Goal: Use online tool/utility: Utilize a website feature to perform a specific function

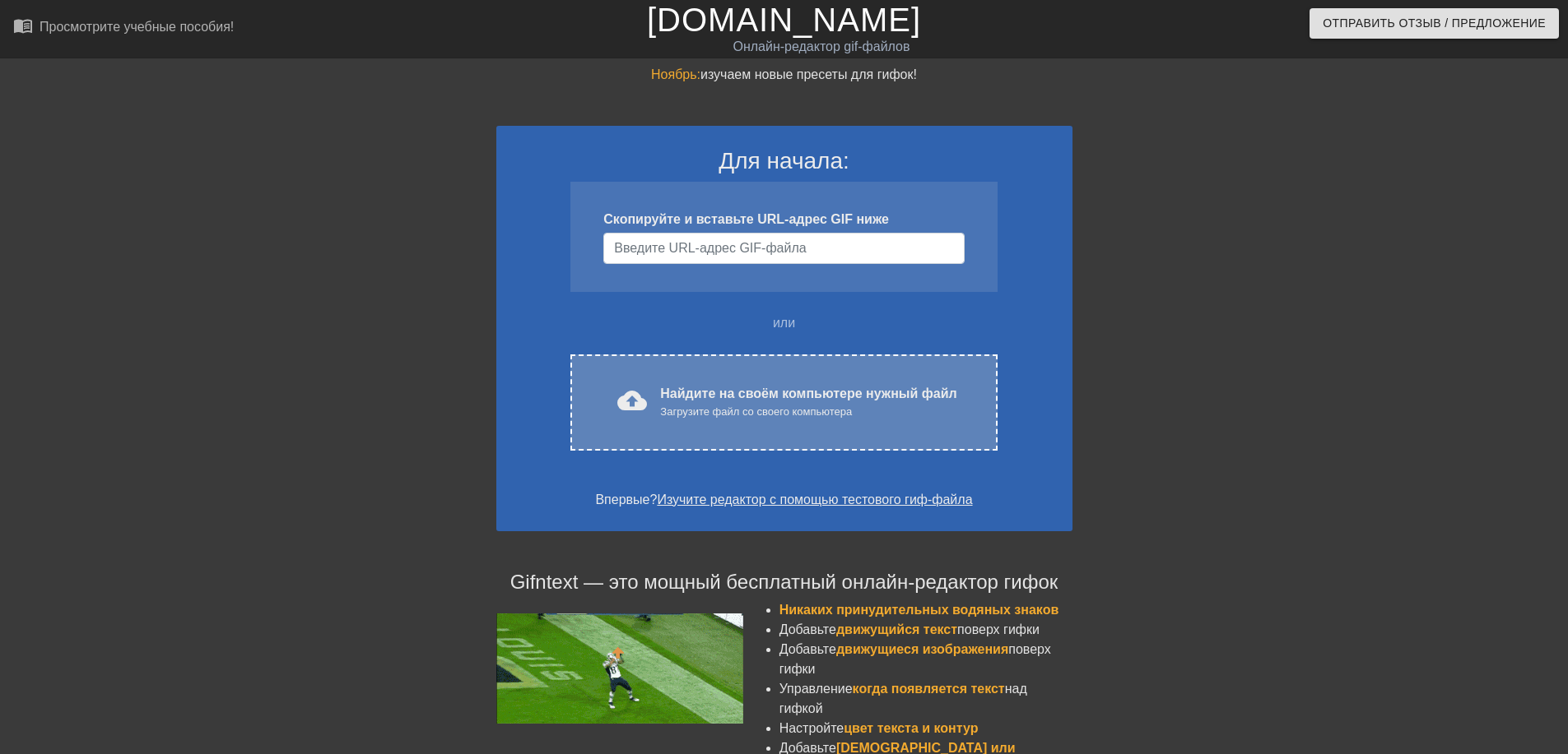
click at [696, 387] on ya-tr-span "Найдите на своём компьютере нужный файл" at bounding box center [808, 393] width 297 height 14
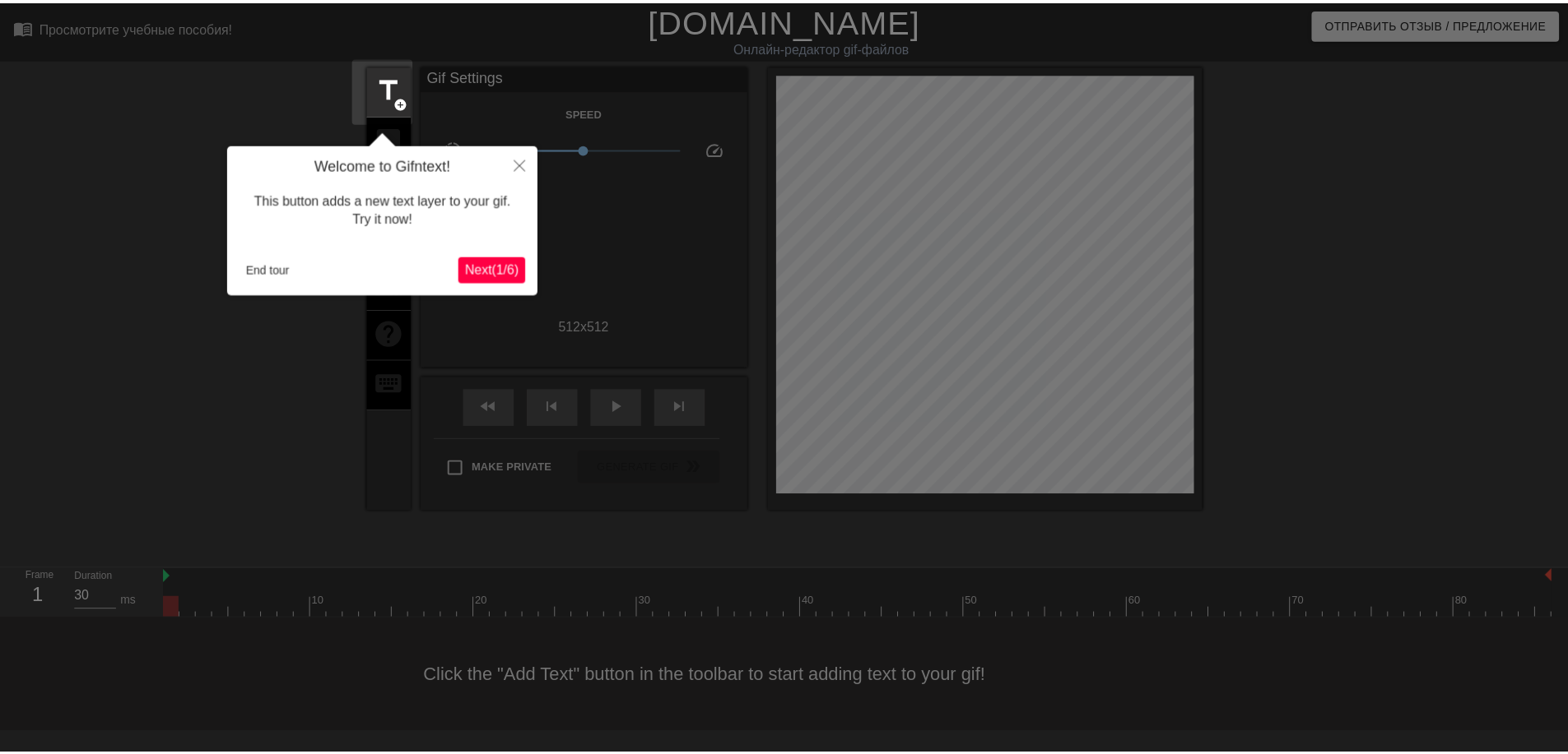
scroll to position [41, 0]
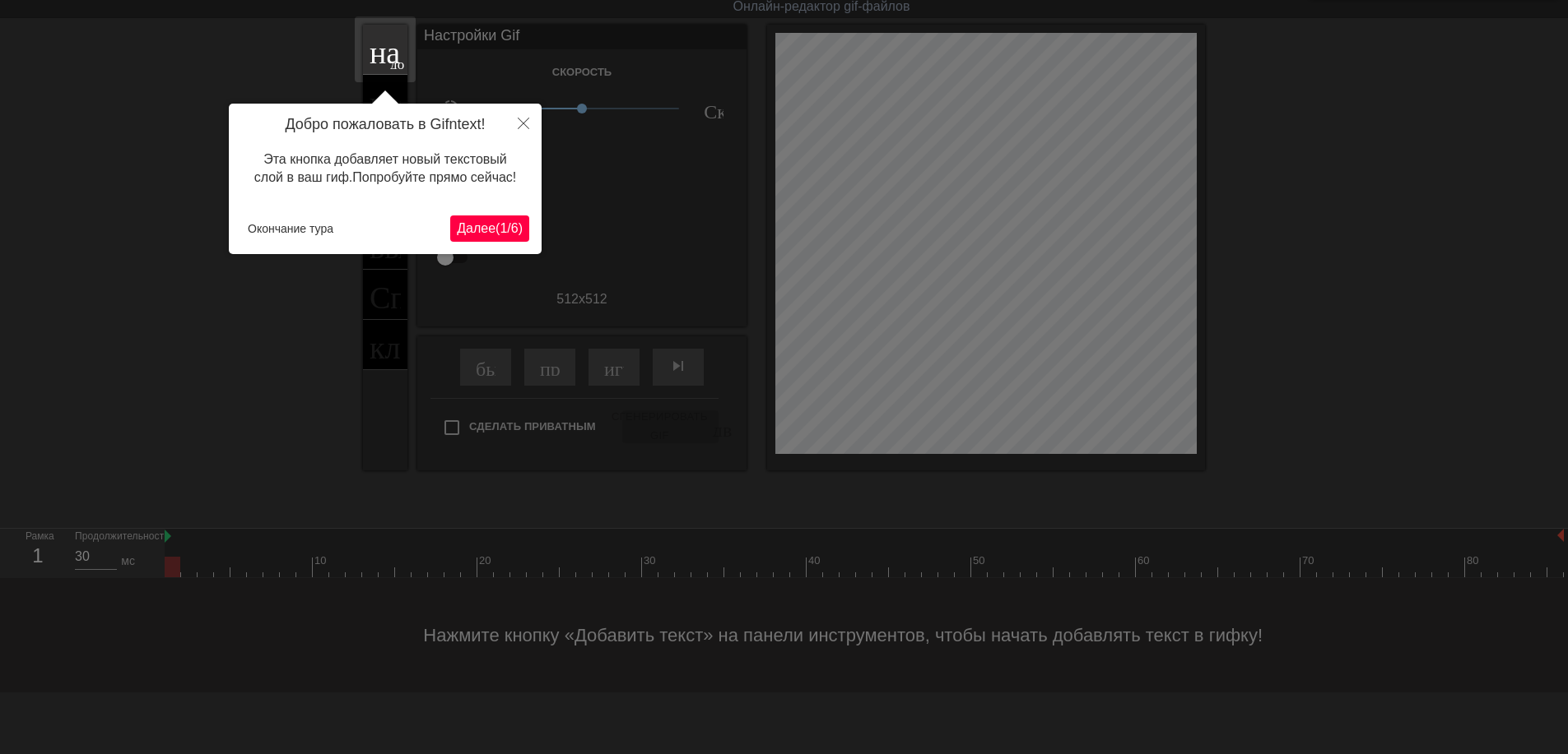
click at [478, 230] on ya-tr-span "Далее" at bounding box center [476, 228] width 39 height 14
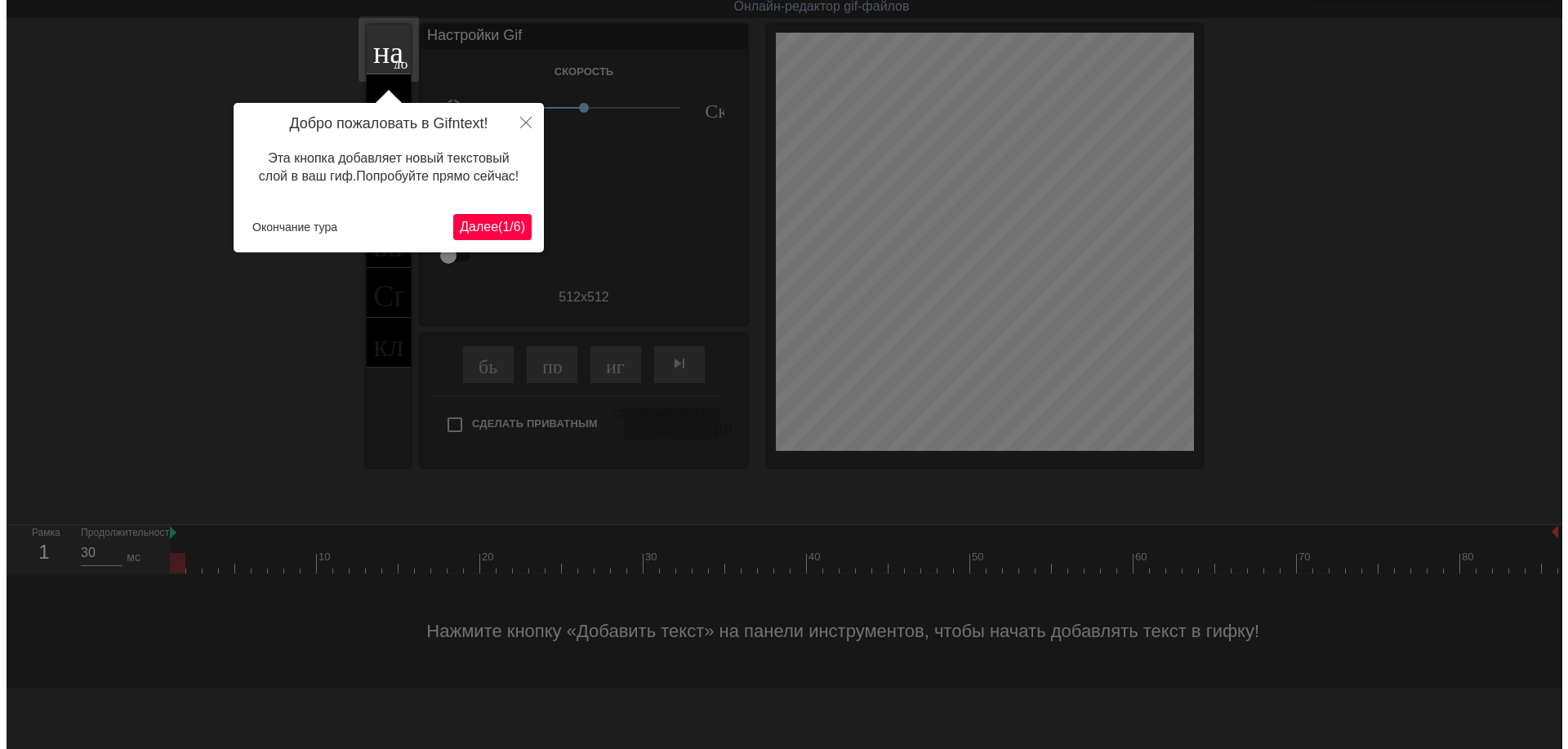
scroll to position [0, 0]
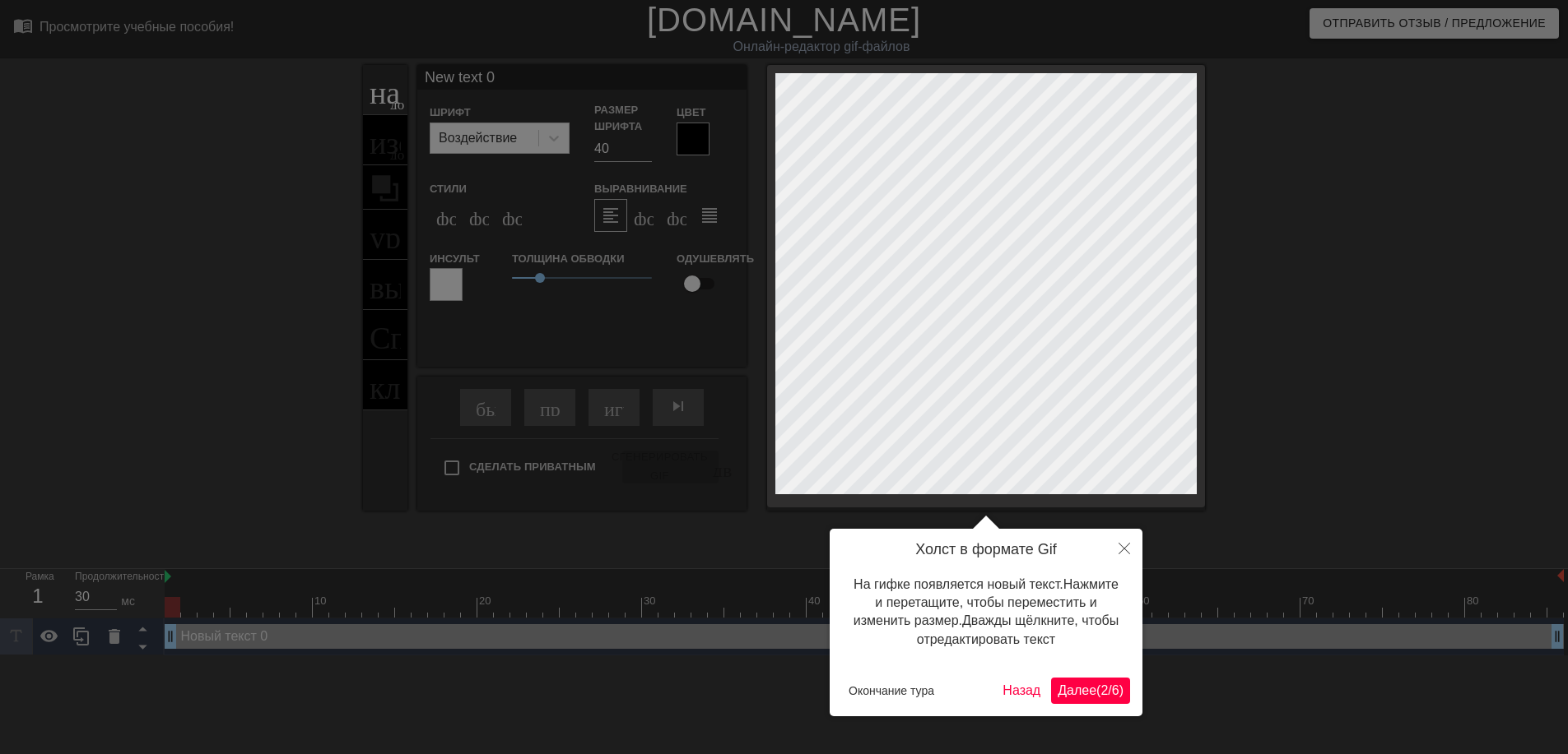
click at [1075, 690] on ya-tr-span "Далее" at bounding box center [1076, 690] width 39 height 14
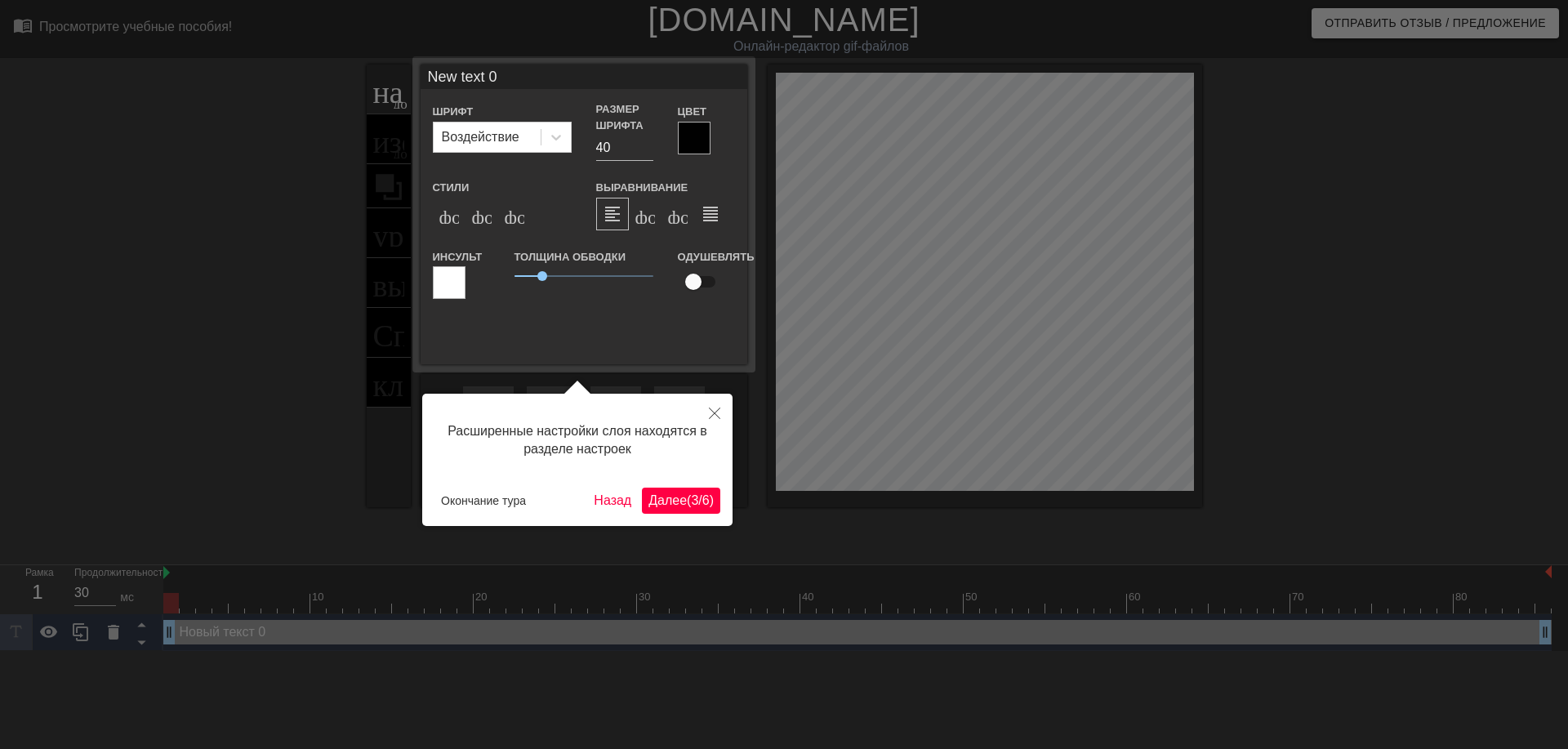
click at [679, 494] on ya-tr-span "Далее" at bounding box center [668, 500] width 39 height 13
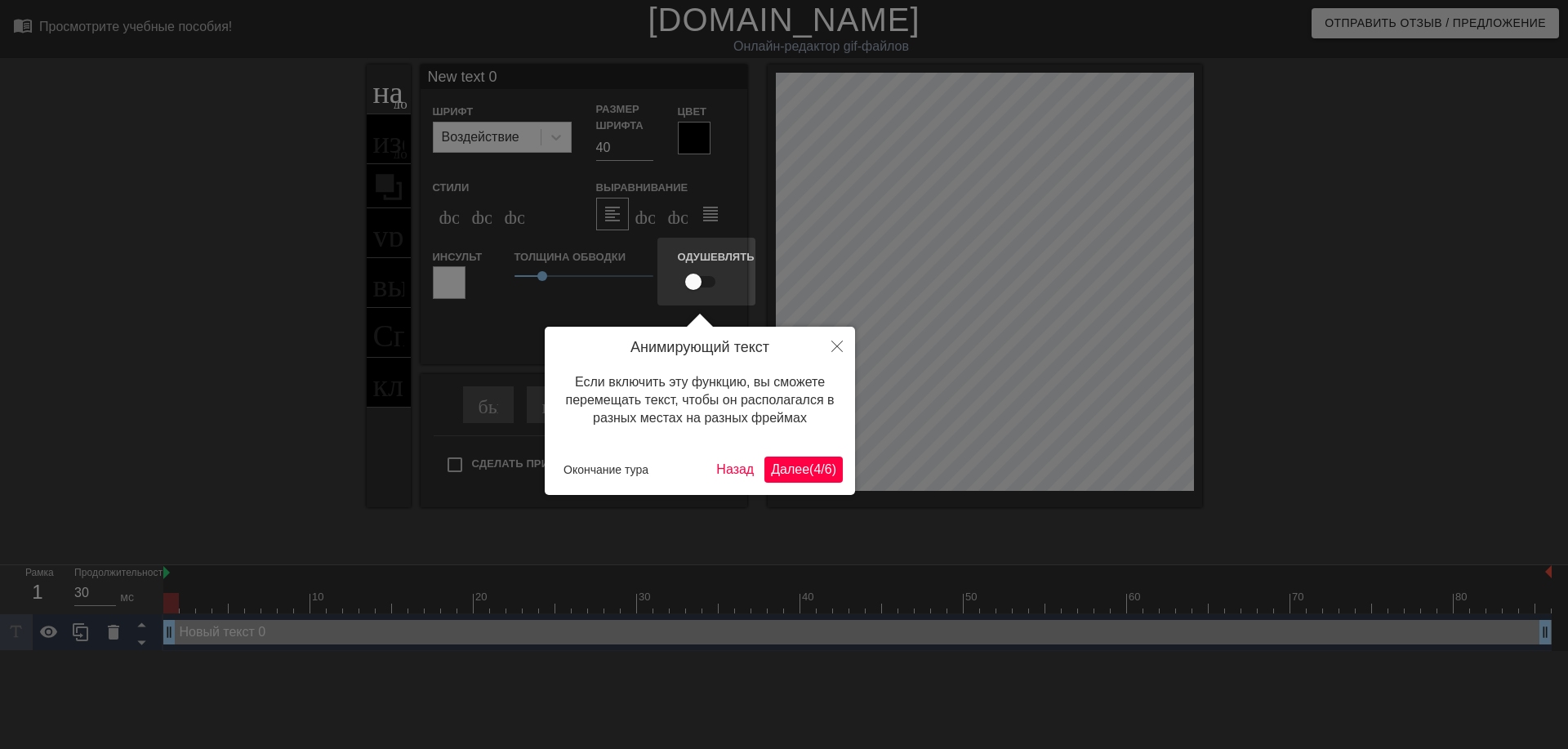
click at [815, 468] on ya-tr-span "4" at bounding box center [817, 469] width 7 height 13
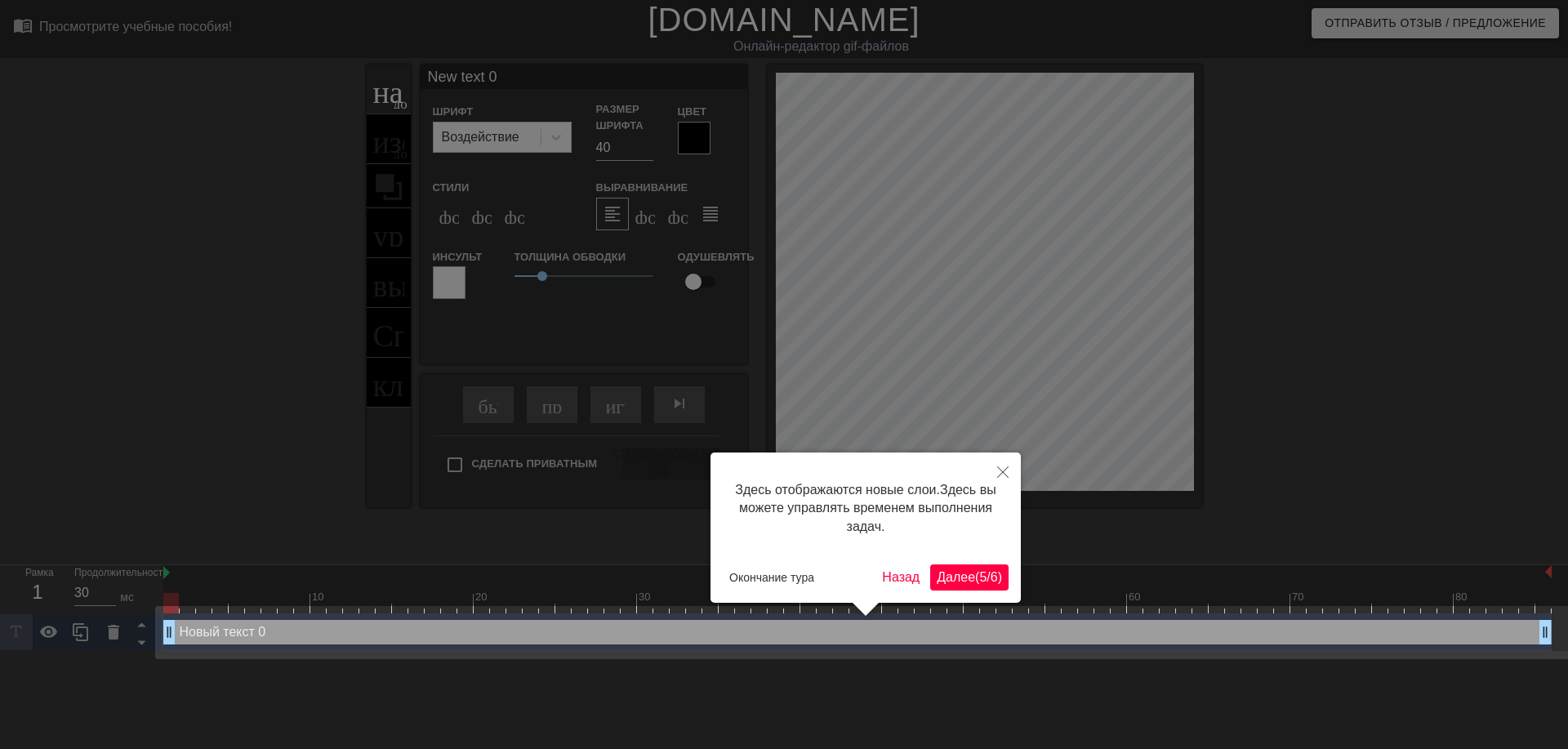
click at [967, 583] on ya-tr-span "Далее" at bounding box center [956, 577] width 39 height 13
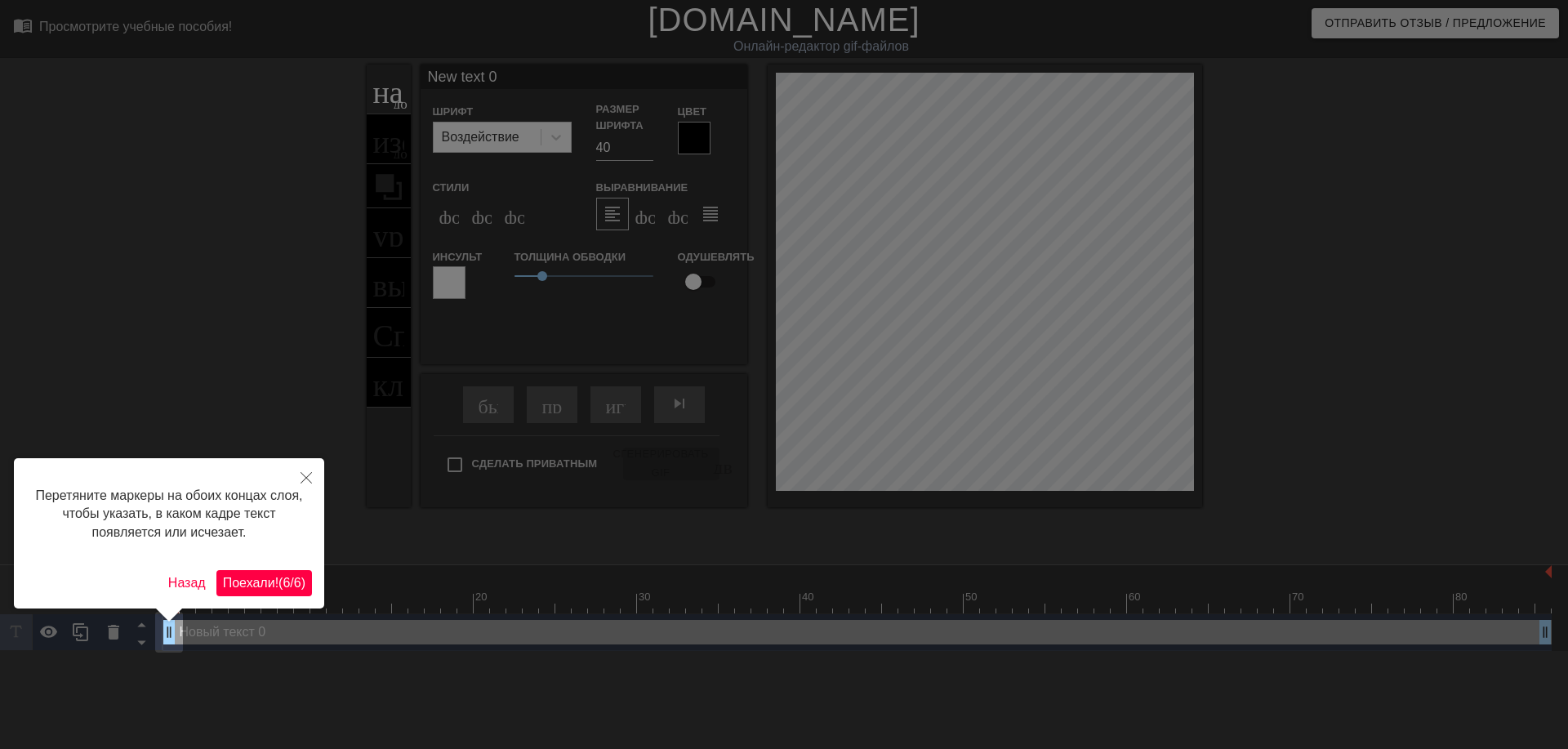
click at [293, 577] on ya-tr-span "/" at bounding box center [292, 583] width 4 height 13
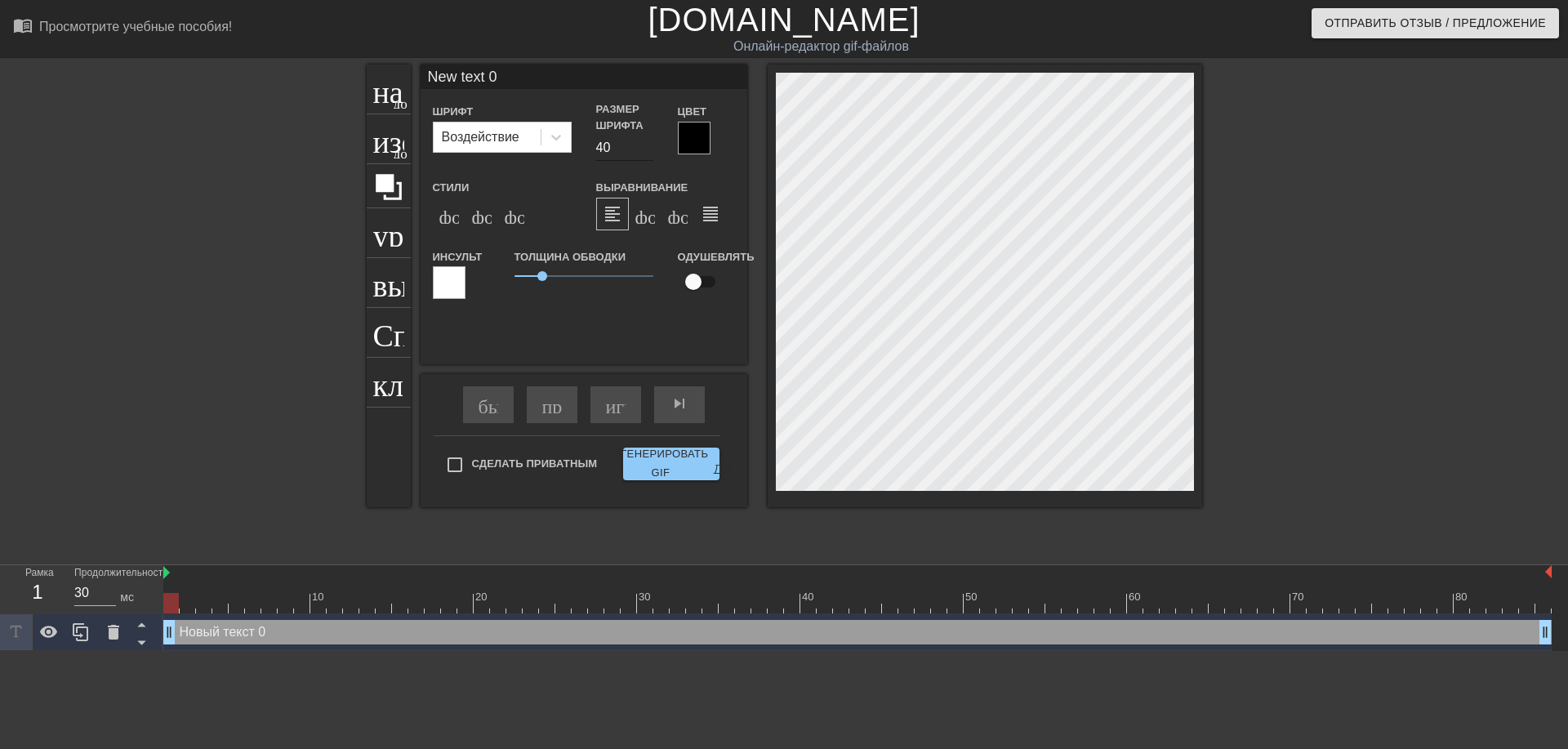
click at [600, 148] on input "40" at bounding box center [625, 147] width 57 height 26
type input "30"
click at [550, 136] on icon at bounding box center [556, 137] width 16 height 16
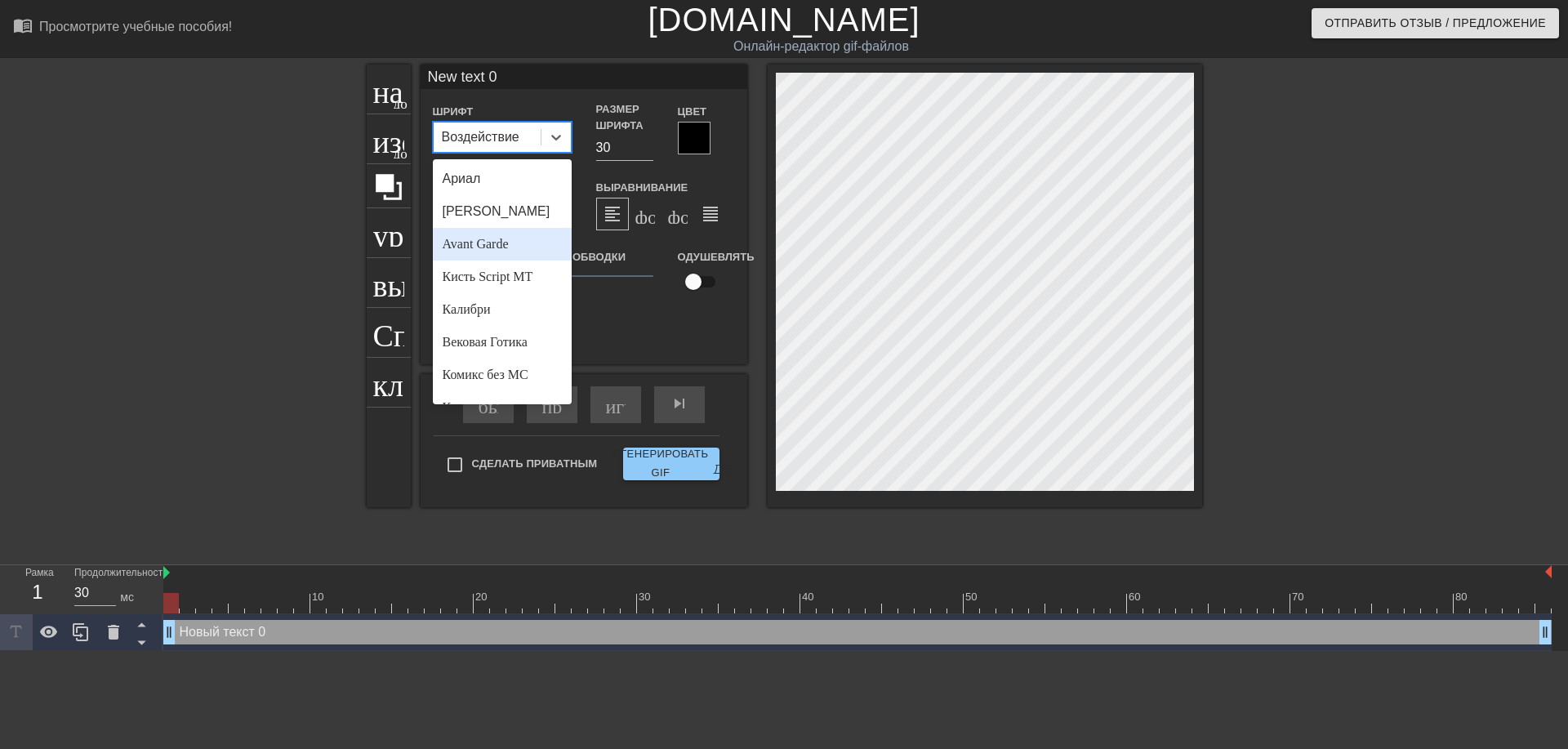
click at [514, 242] on div "Avant Garde" at bounding box center [502, 244] width 139 height 32
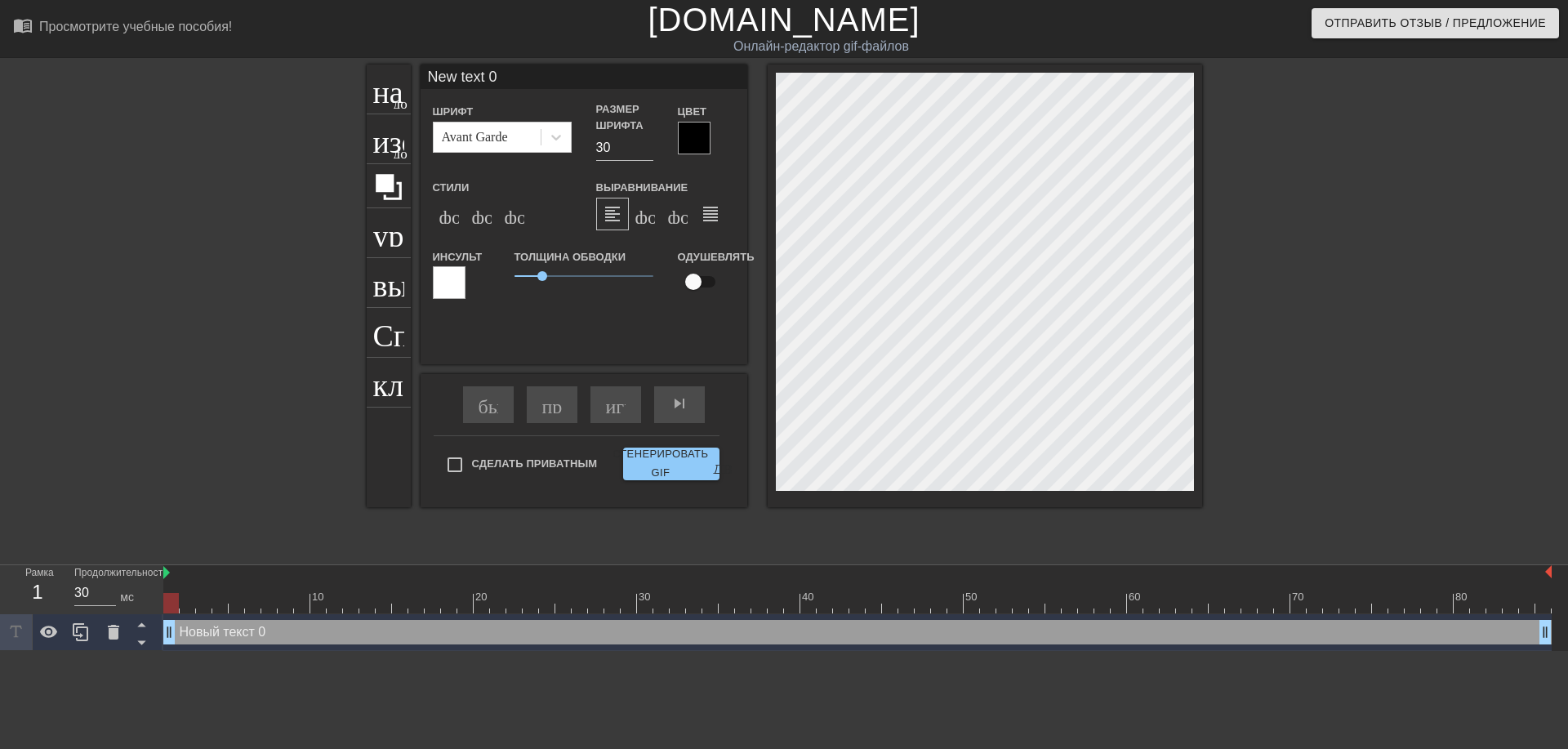
scroll to position [3, 3]
type input "ew text 0"
type textarea "ew text 0"
type input "w text 0"
type textarea "w text 0"
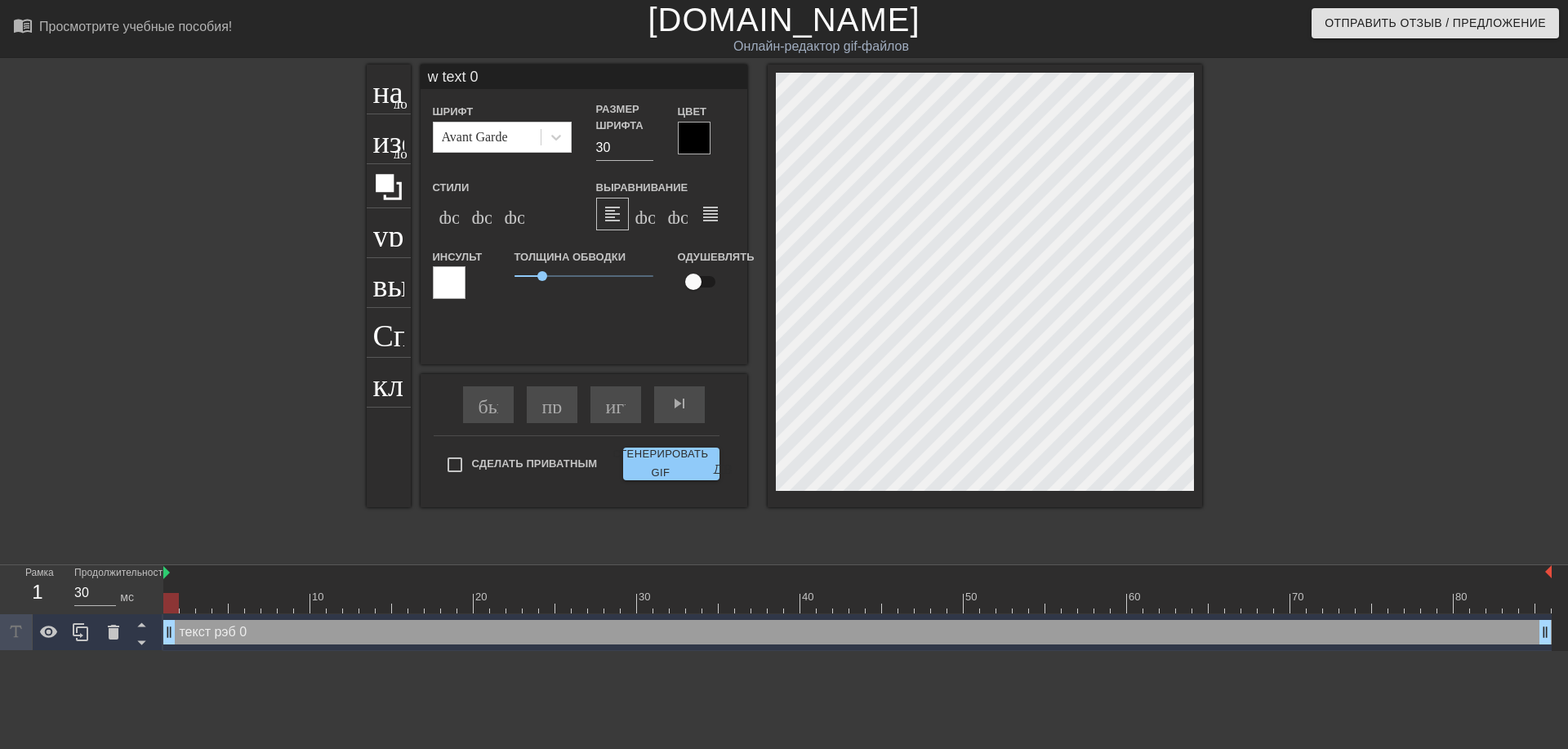
type input "text 0"
type textarea "text 0"
type input "text 0"
type textarea "text 0"
type input "ext 0"
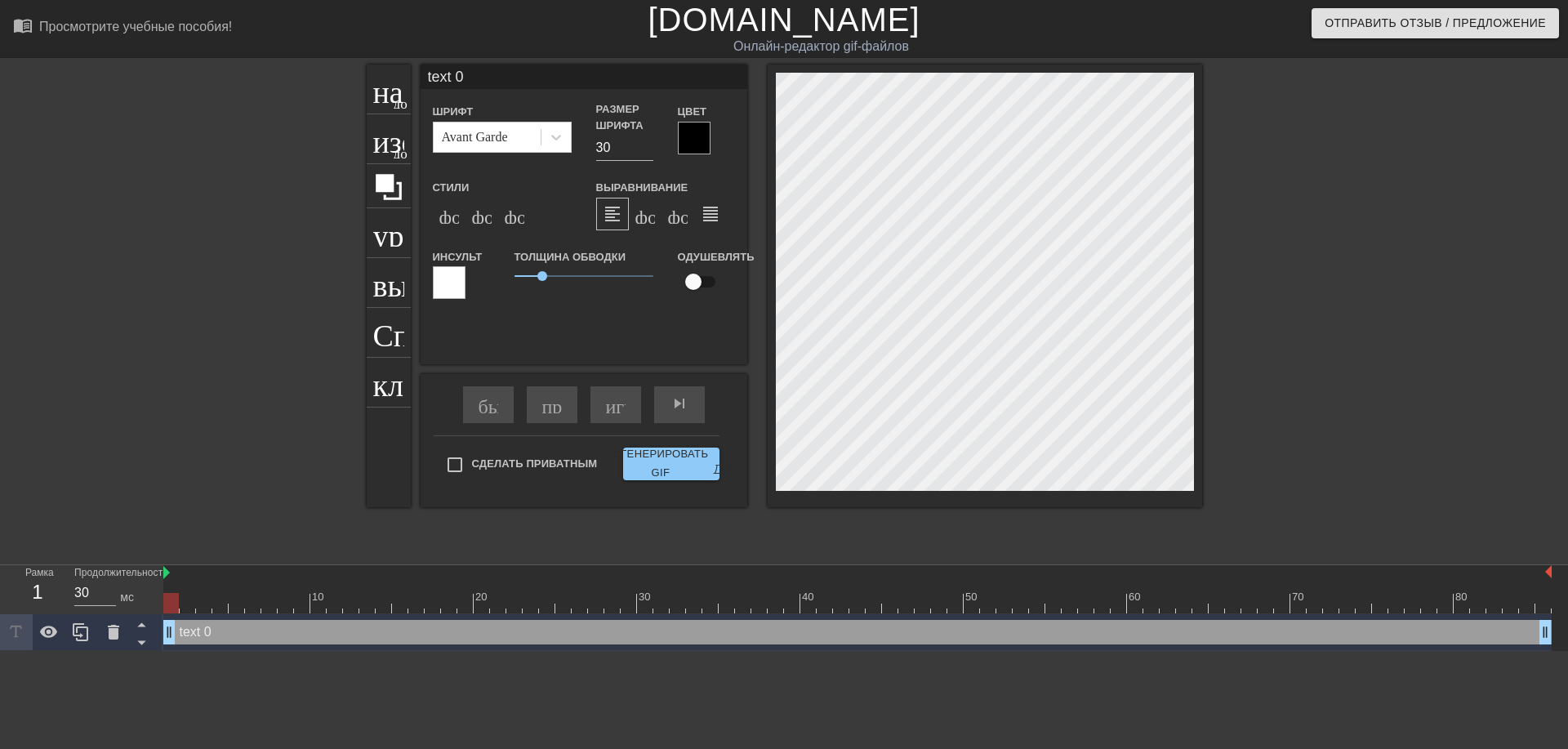
type textarea "ext 0"
type input "xt 0"
type textarea "xt 0"
type input "t 0"
type textarea "t 0"
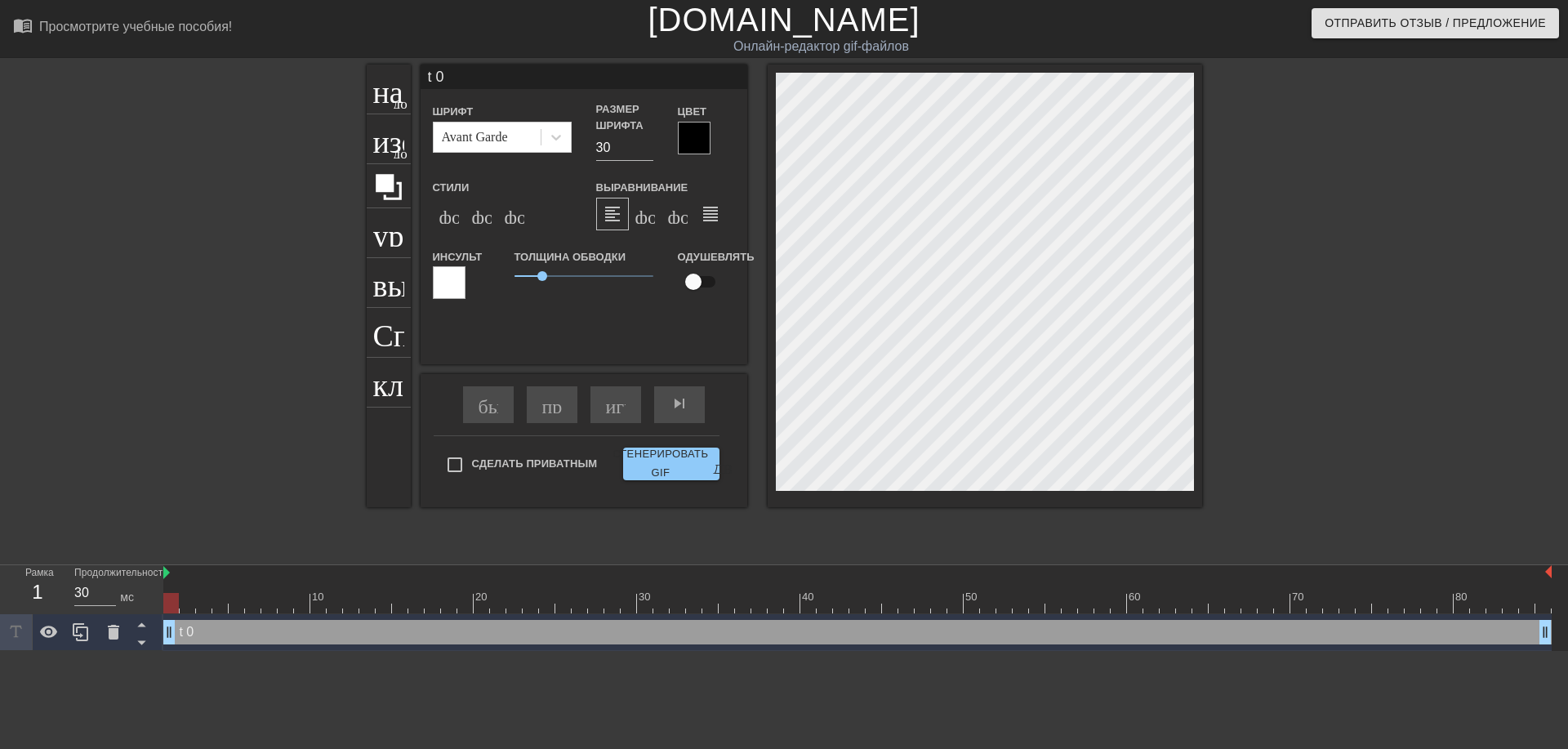
type input "0"
type textarea "0"
type input "0"
type textarea "0"
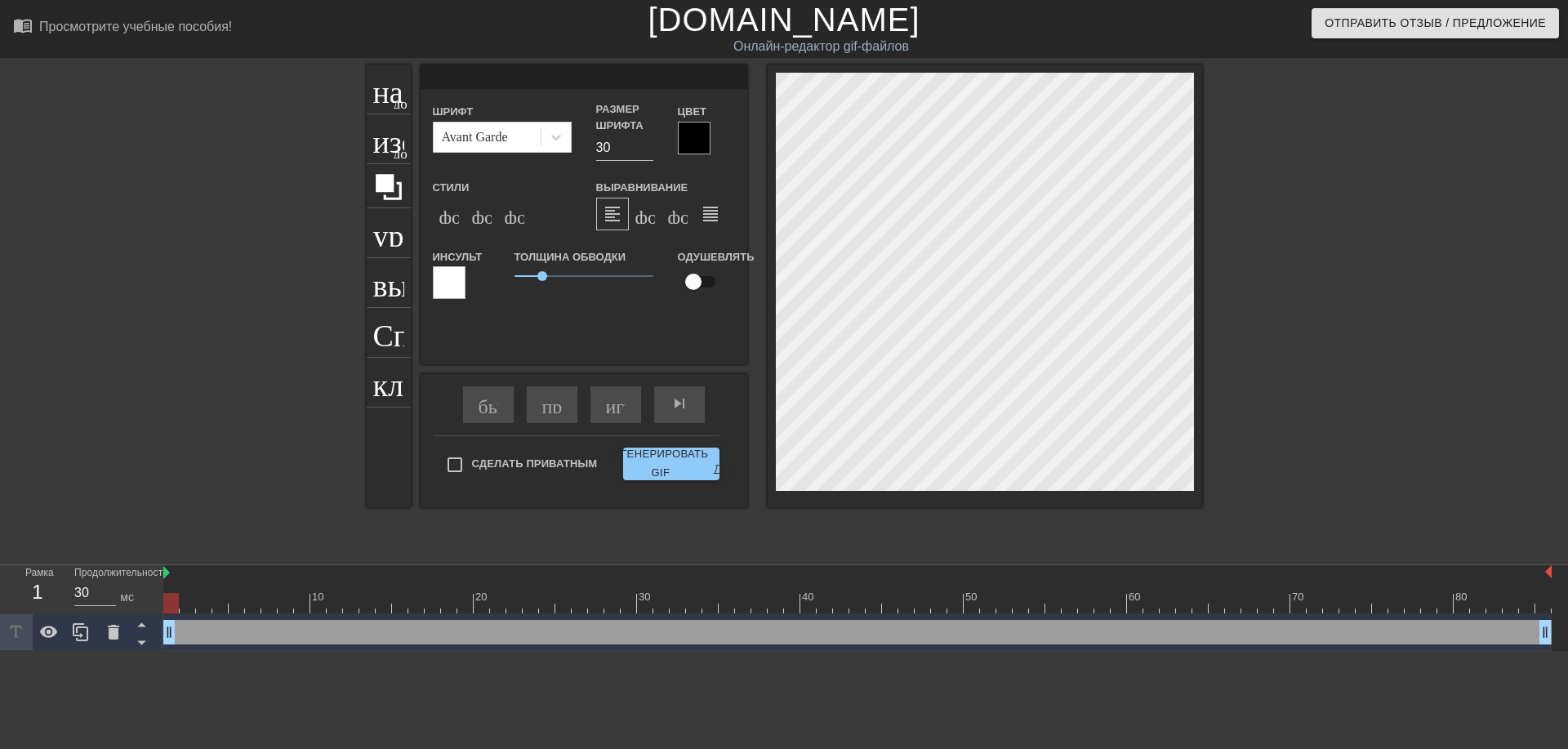
type input """
type textarea """
type input "@"
type textarea "@"
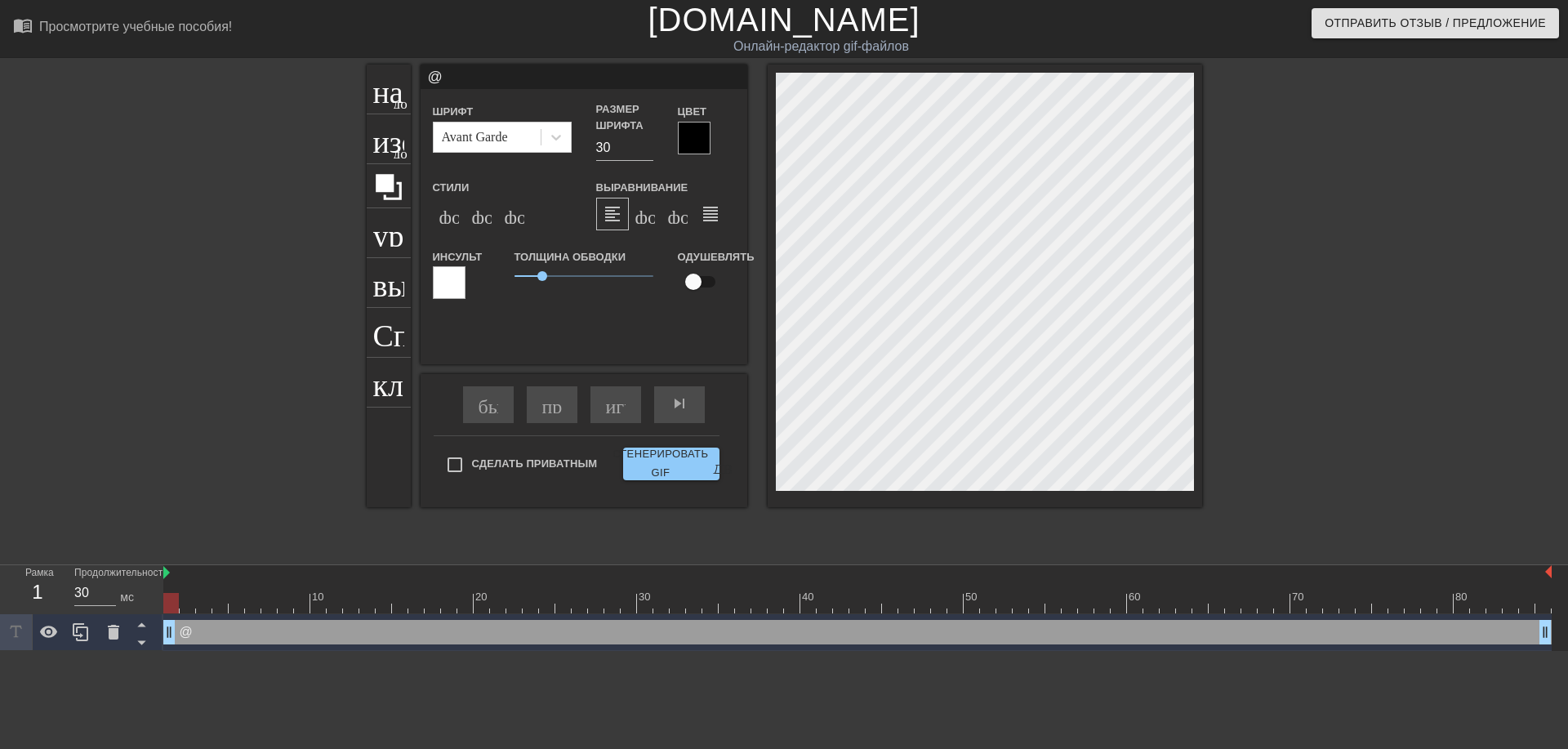
type input "@s"
type textarea "@s"
type input "@st"
type textarea "@st"
type input "@sti"
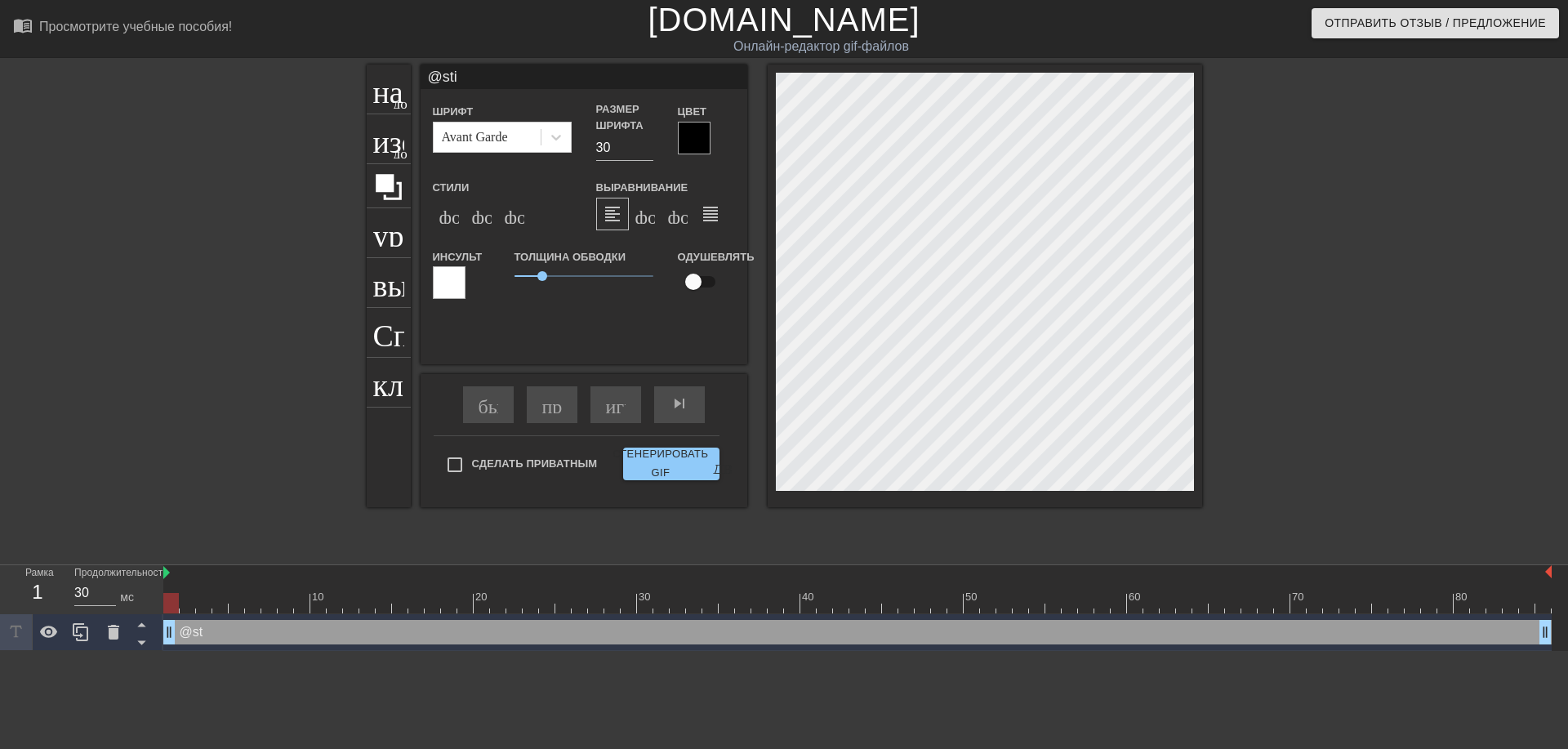
type textarea "@sti"
type input "@stic"
type textarea "@stic"
type input "@stick"
type textarea "@stick"
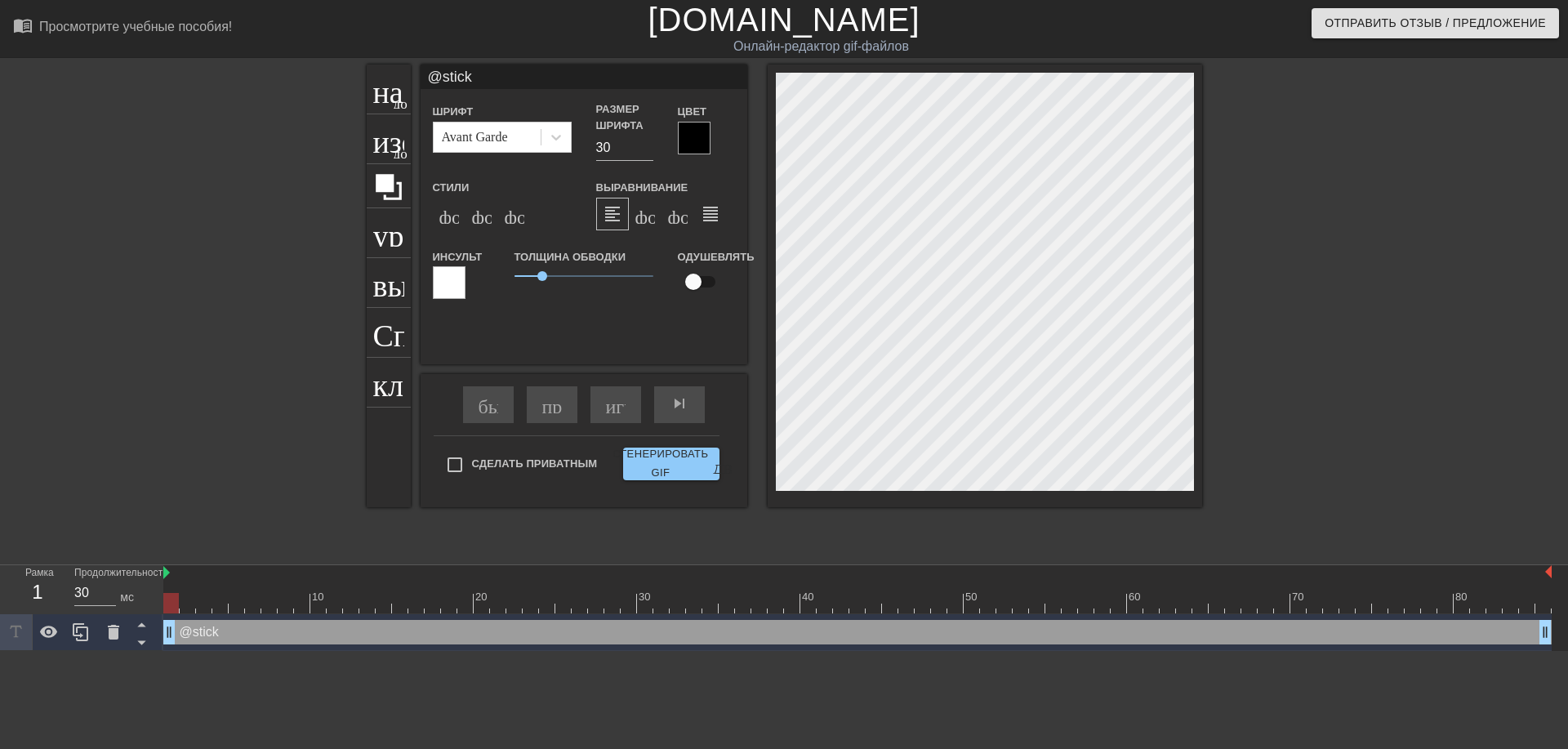
type input "@sticke"
type textarea "@sticker"
type input "@stickerb"
type textarea "@stickerba"
type input "@stickerbas"
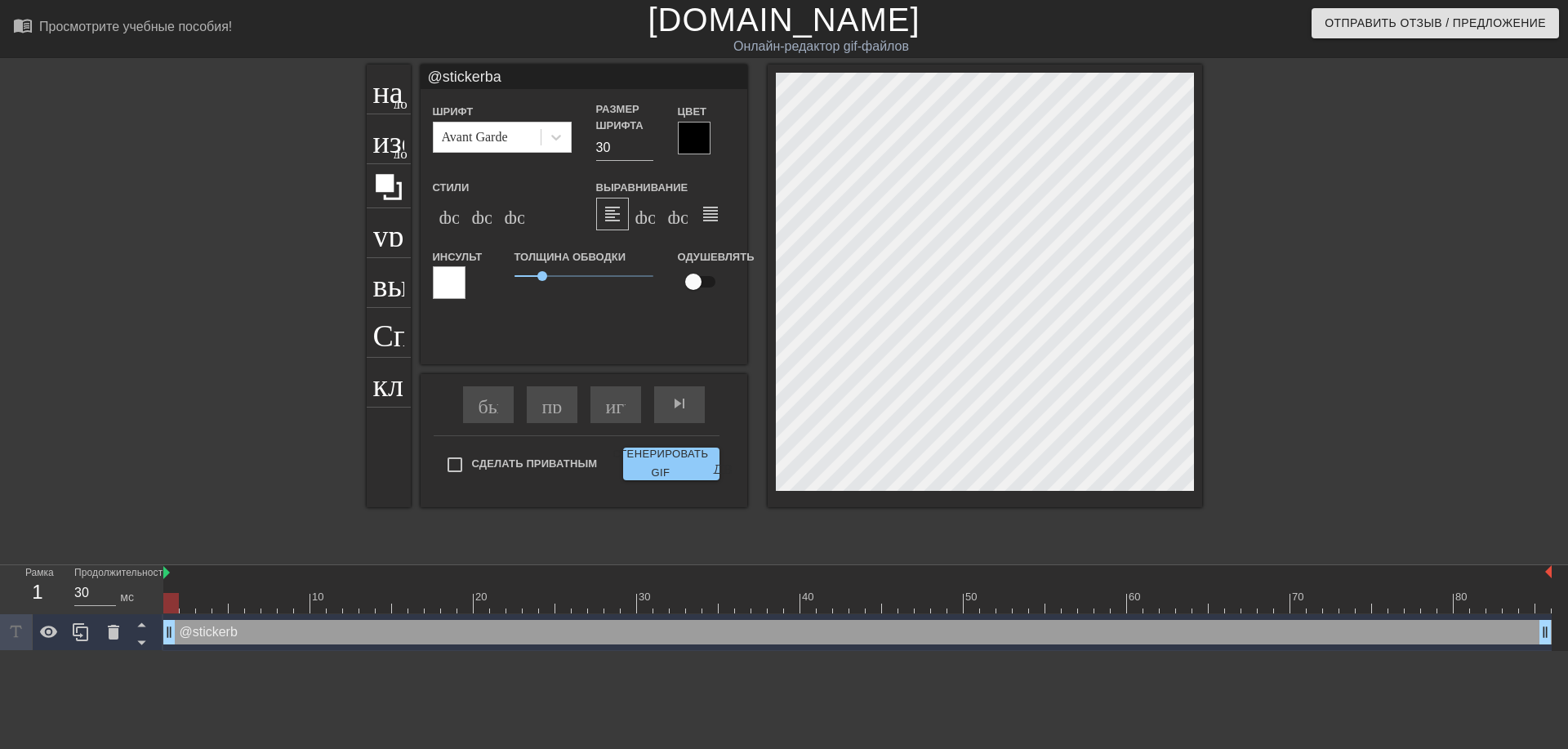
type textarea "@stickerbas"
type input "@stickerbase"
type textarea "@stickerbase"
type input "@stickerbase_"
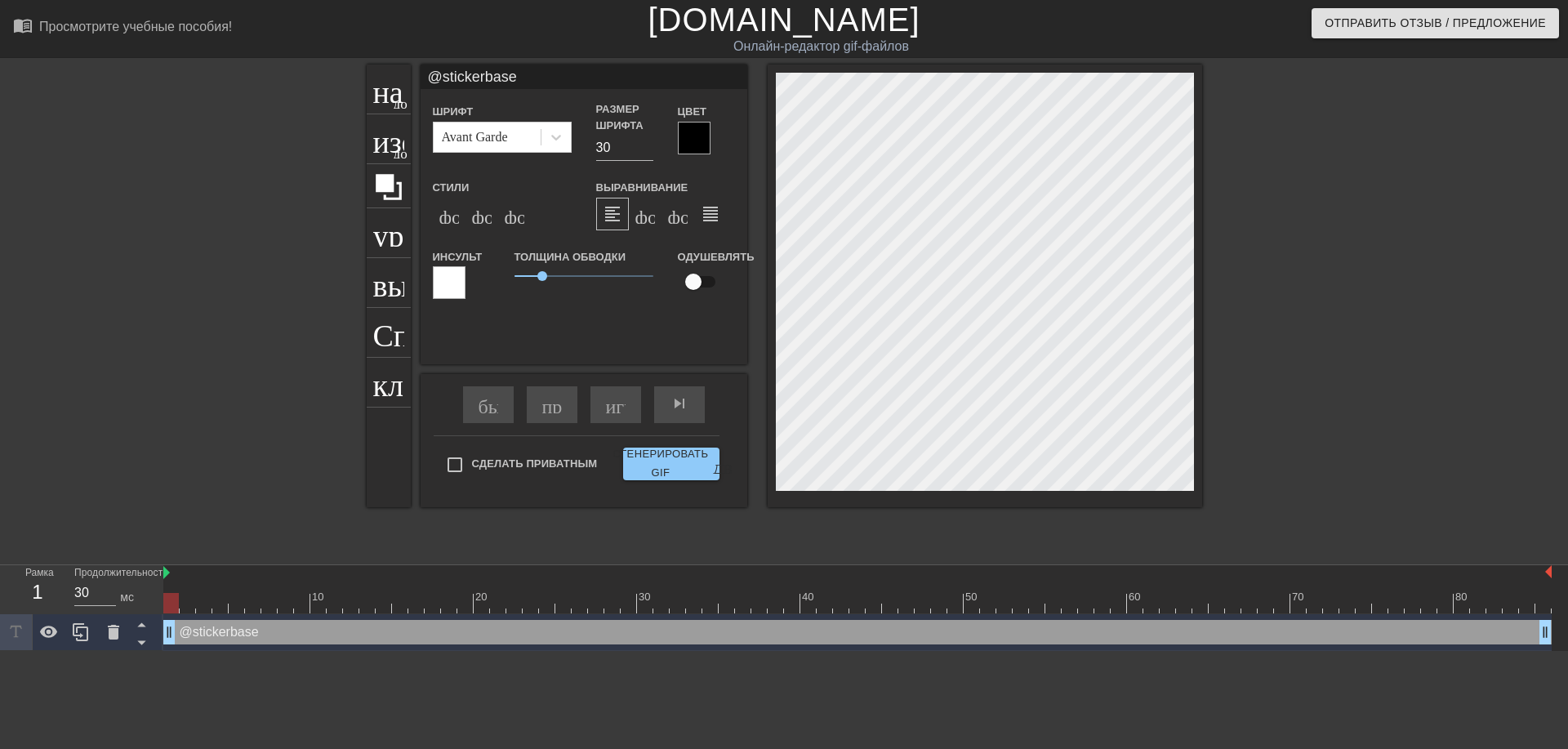
type textarea "@stickerbase_"
type input "@stickerbase_r"
type textarea "@stickerbase_r"
type input "@stickerbase_ru"
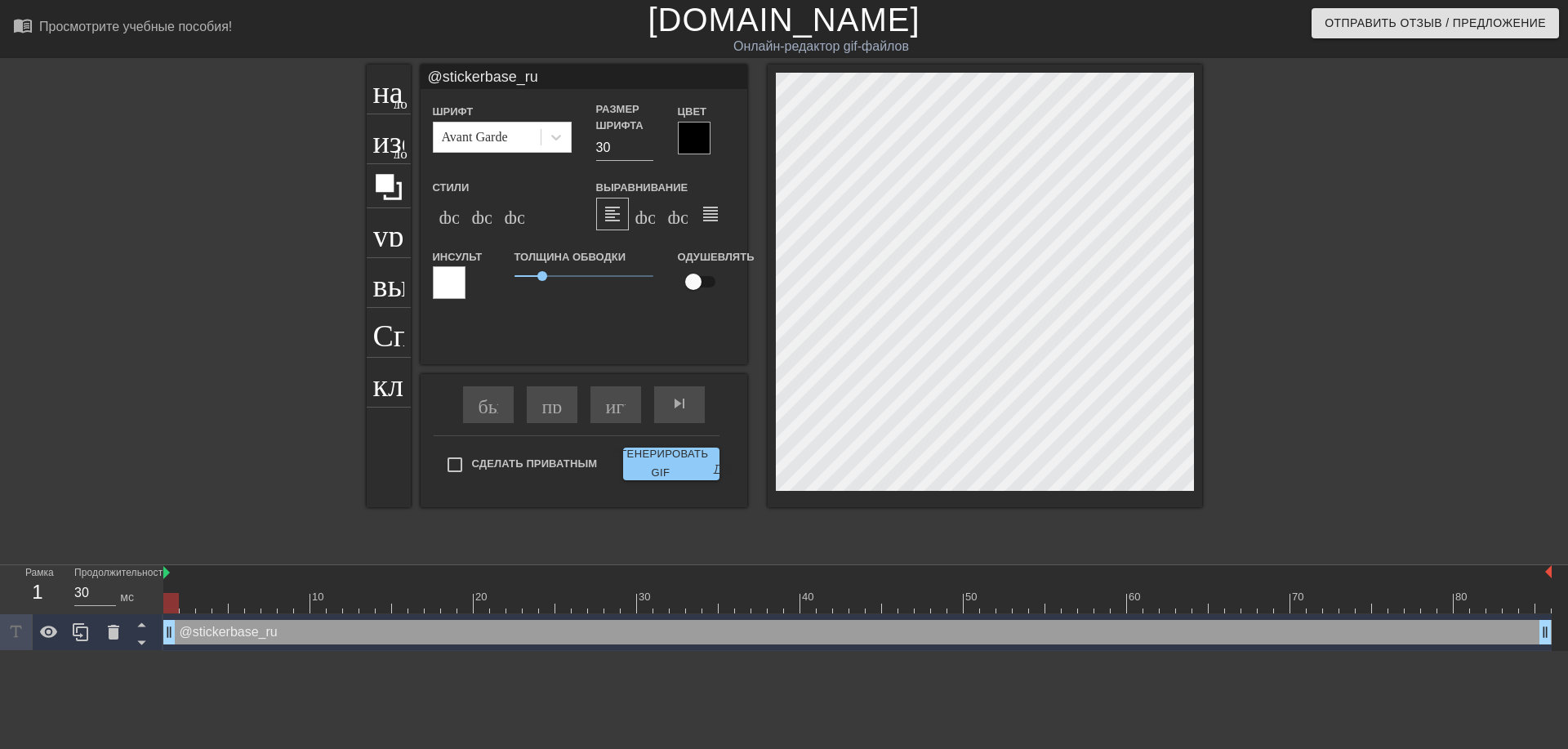
type textarea "@stickerbase_ru"
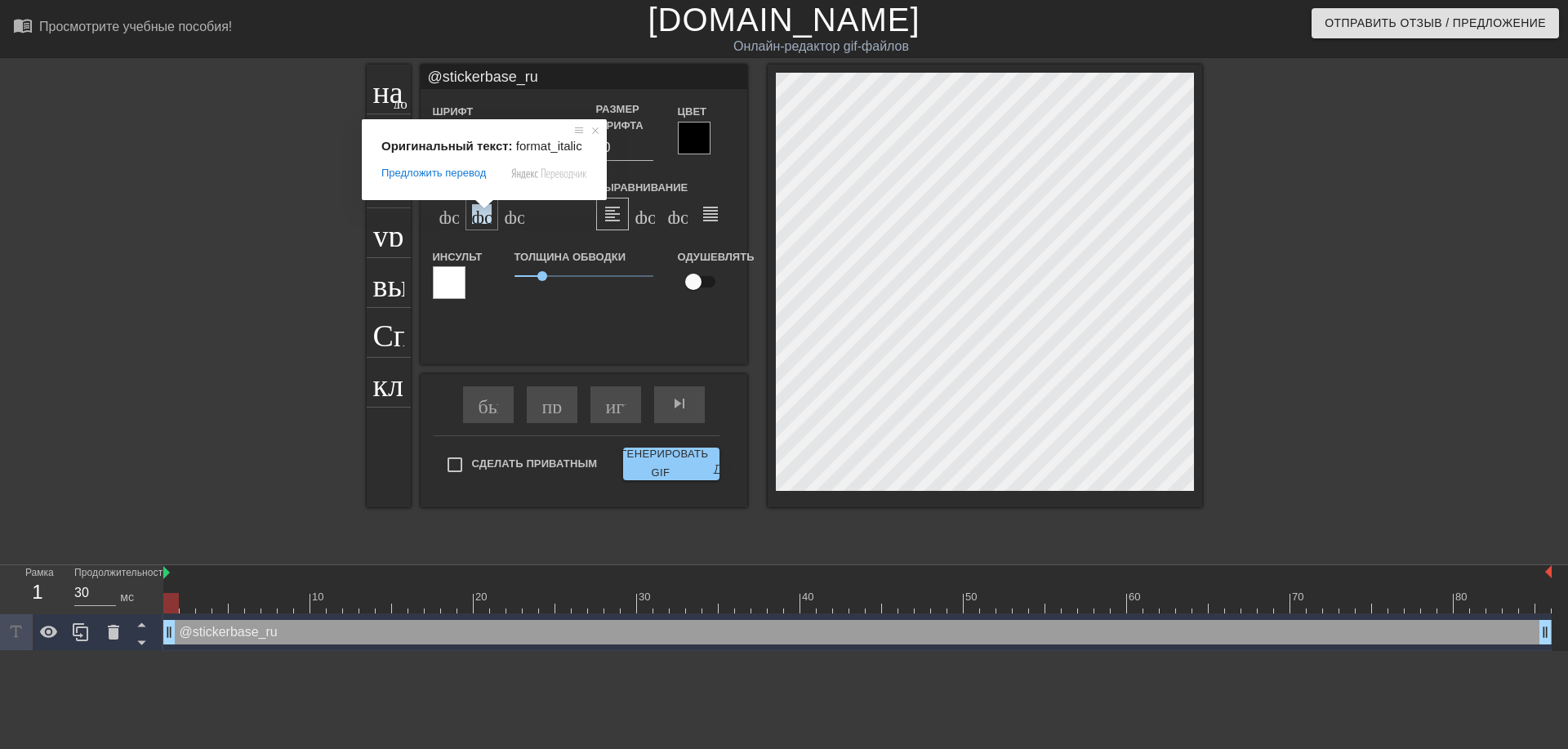
click at [485, 205] on span at bounding box center [485, 204] width 22 height 10
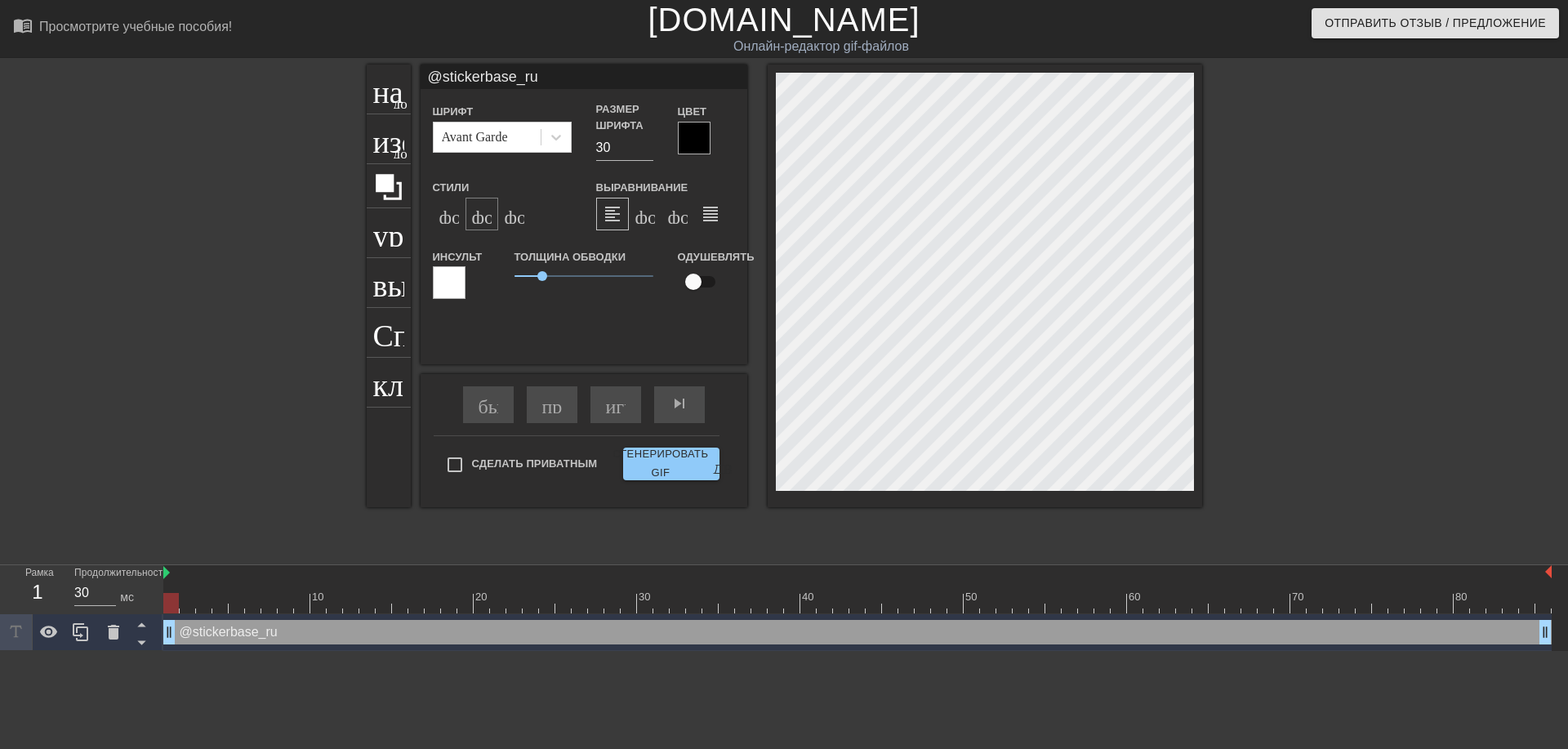
click at [483, 222] on ya-tr-span "формат_italic" at bounding box center [571, 215] width 198 height 20
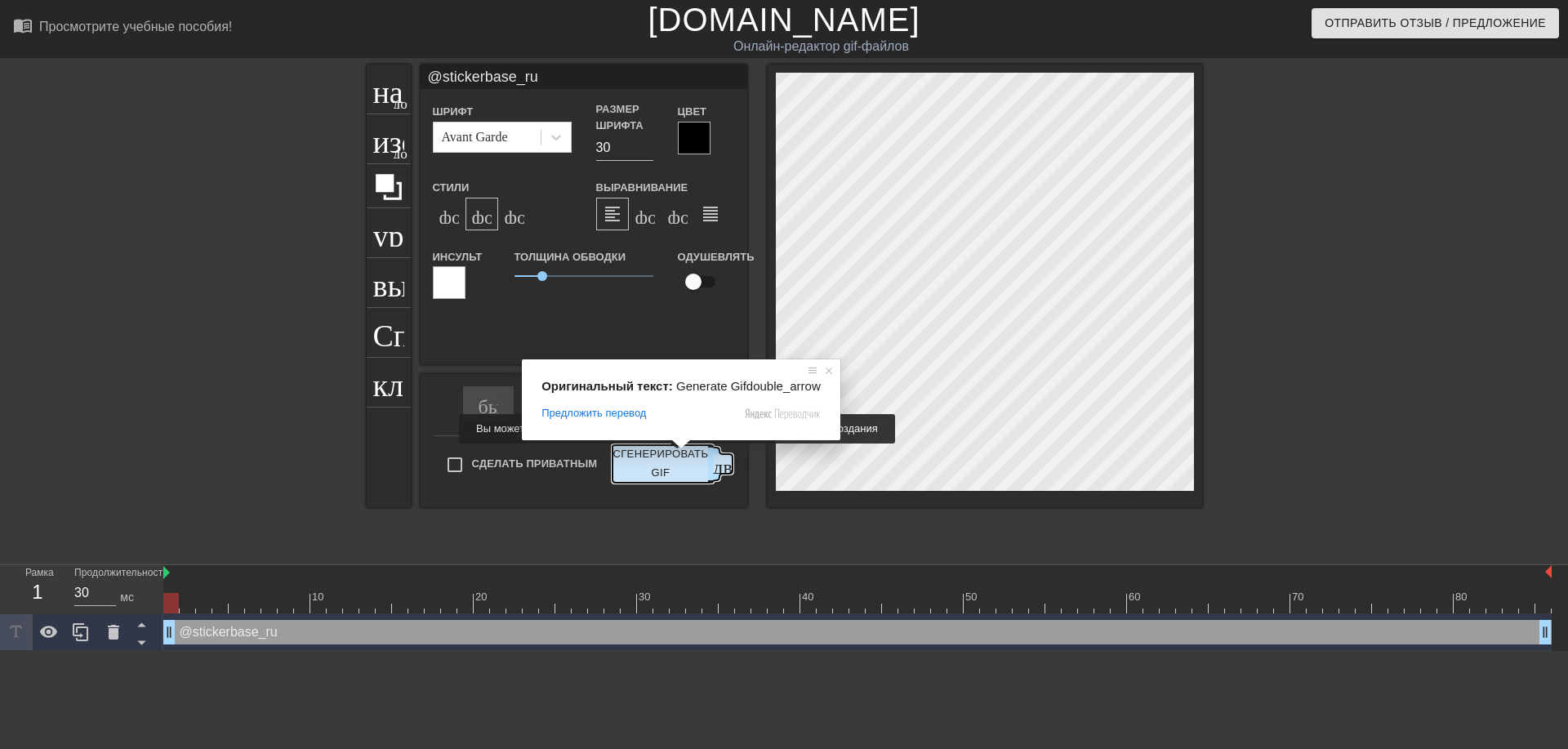
click at [667, 455] on ya-tr-span "Сгенерировать GIF" at bounding box center [661, 464] width 95 height 38
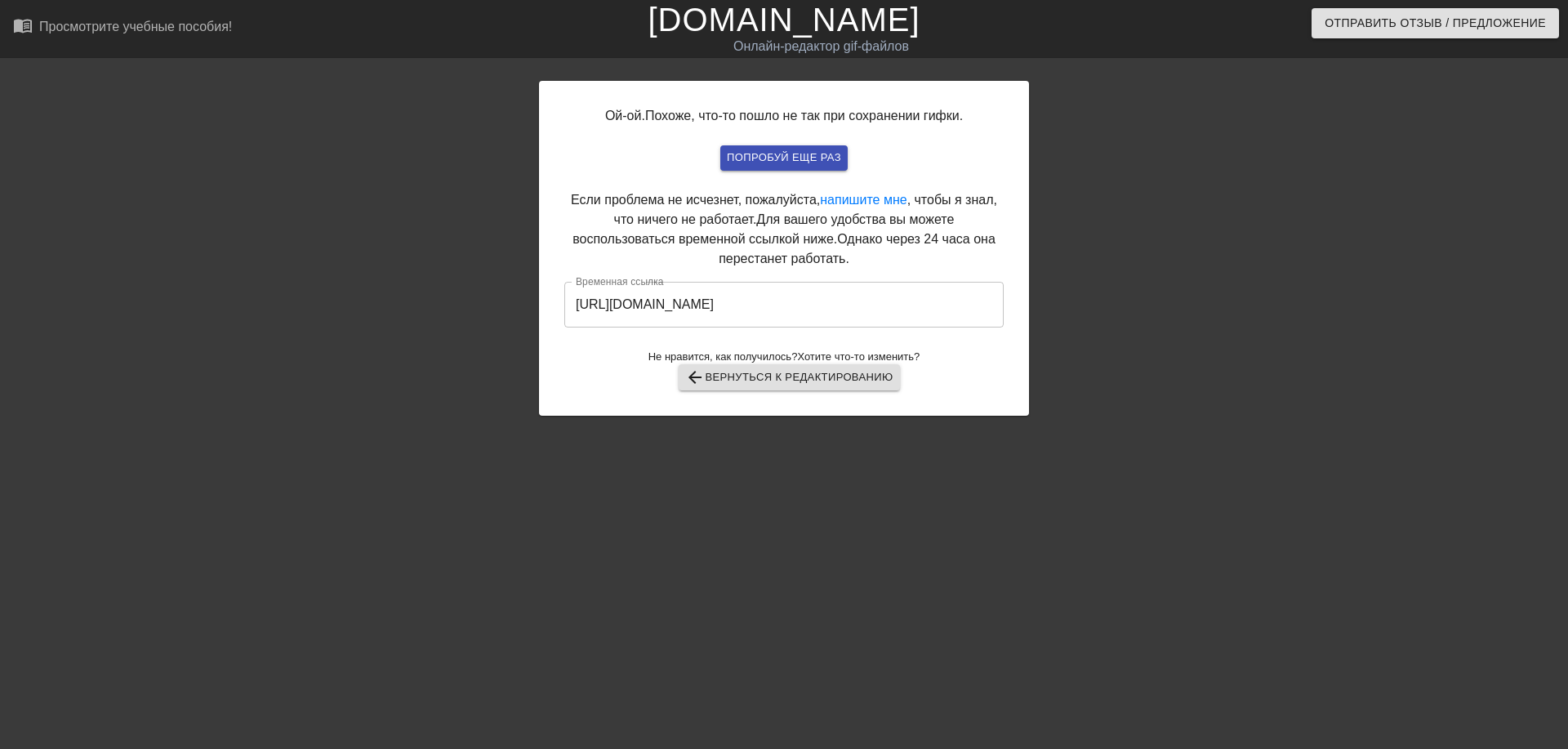
click at [708, 295] on input "https://www.gifntext.com/temp_generations/FTlDyS8r.gif" at bounding box center [784, 304] width 440 height 46
click at [713, 307] on input "https://www.gifntext.com/temp_generations/FTlDyS8r.gif" at bounding box center [784, 304] width 440 height 46
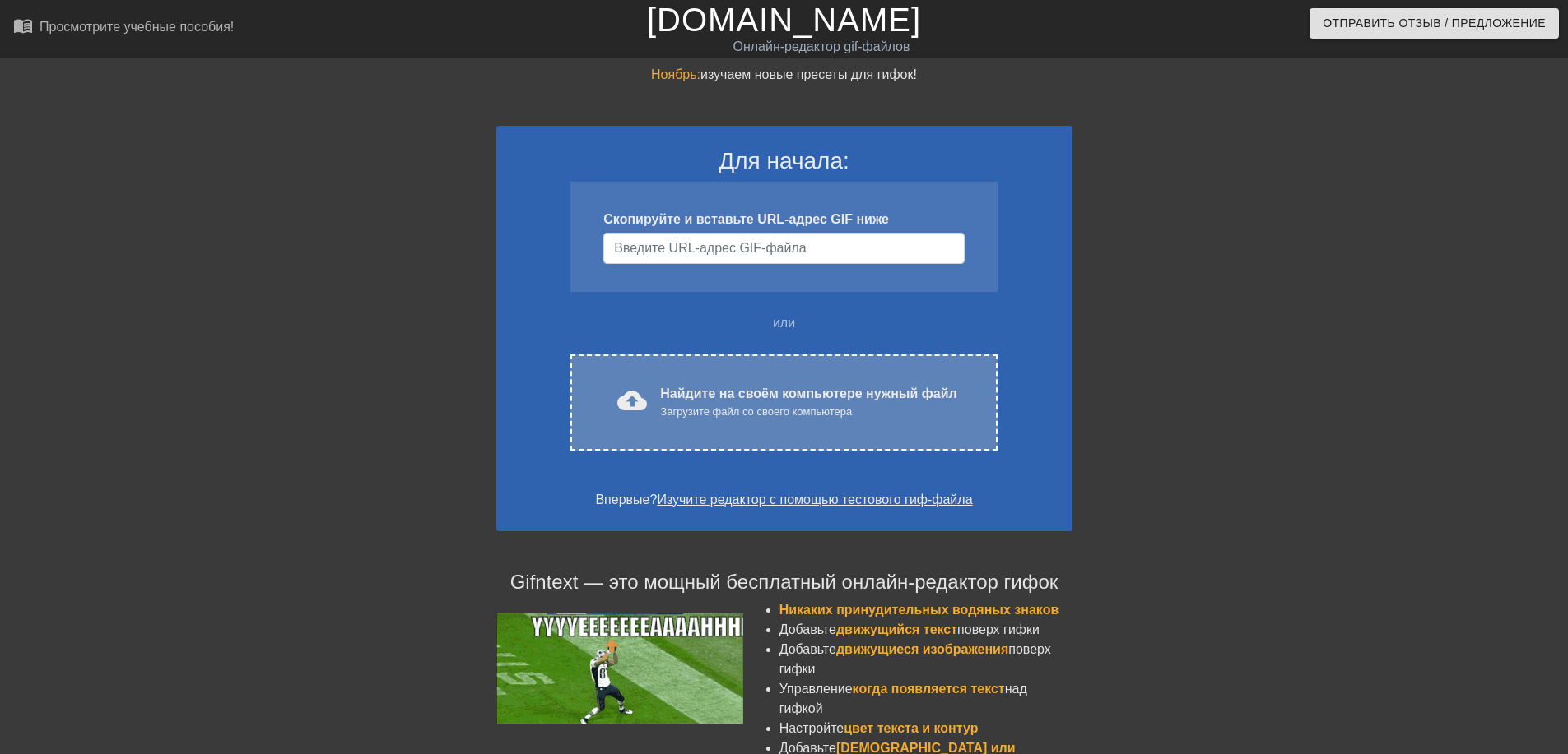
click at [673, 390] on ya-tr-span "Найдите на своём компьютере нужный файл" at bounding box center [808, 393] width 297 height 14
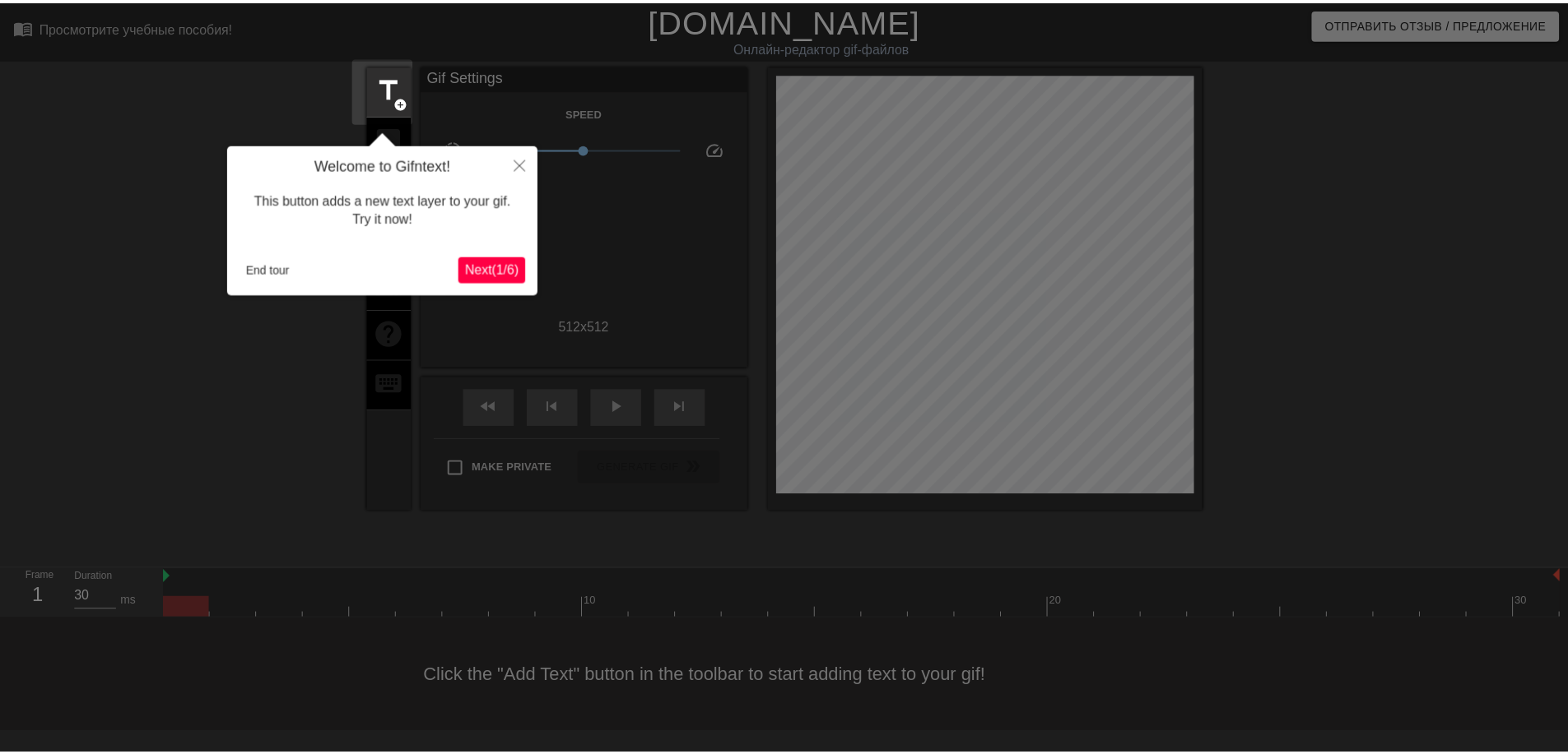
scroll to position [41, 0]
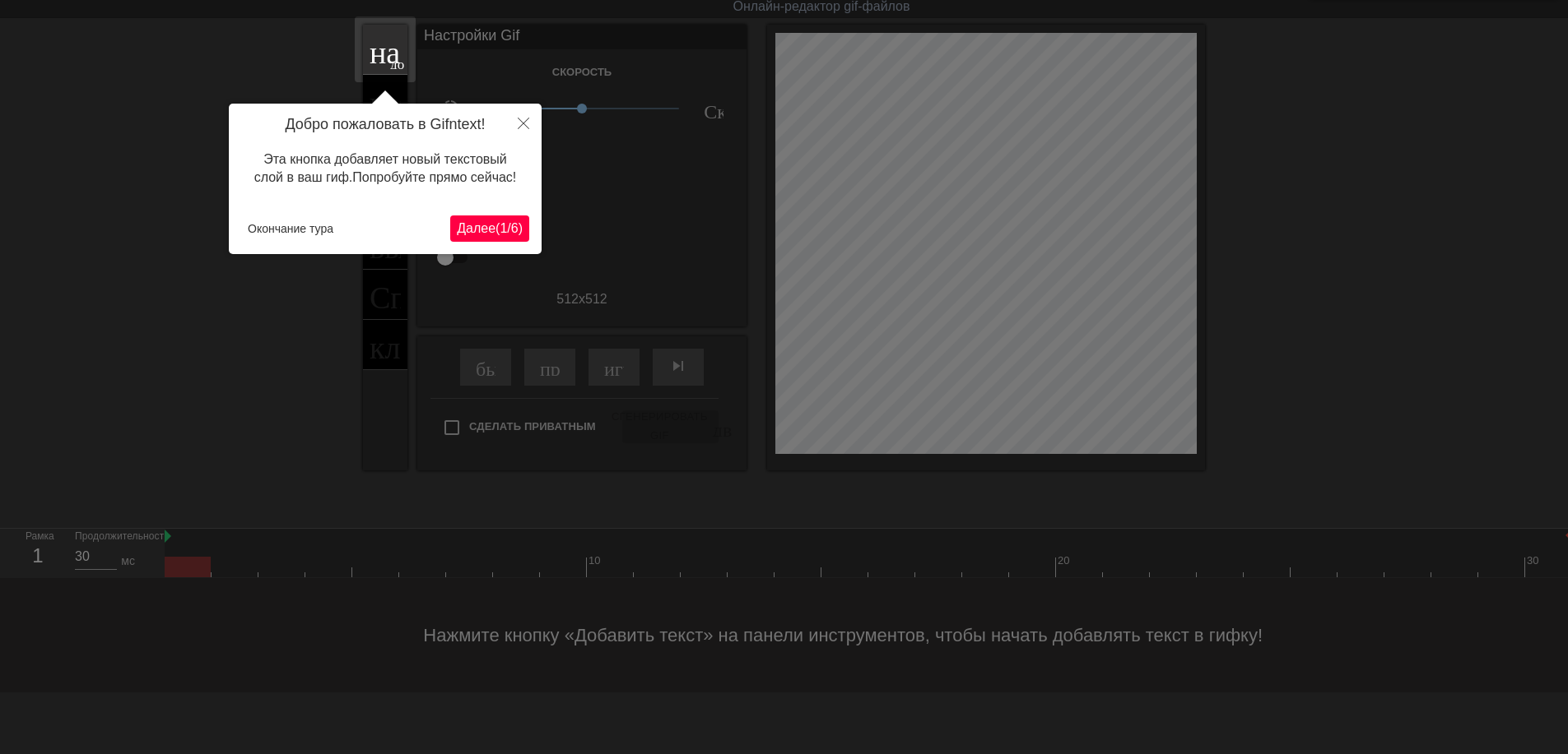
click at [499, 231] on ya-tr-span "1" at bounding box center [503, 228] width 7 height 14
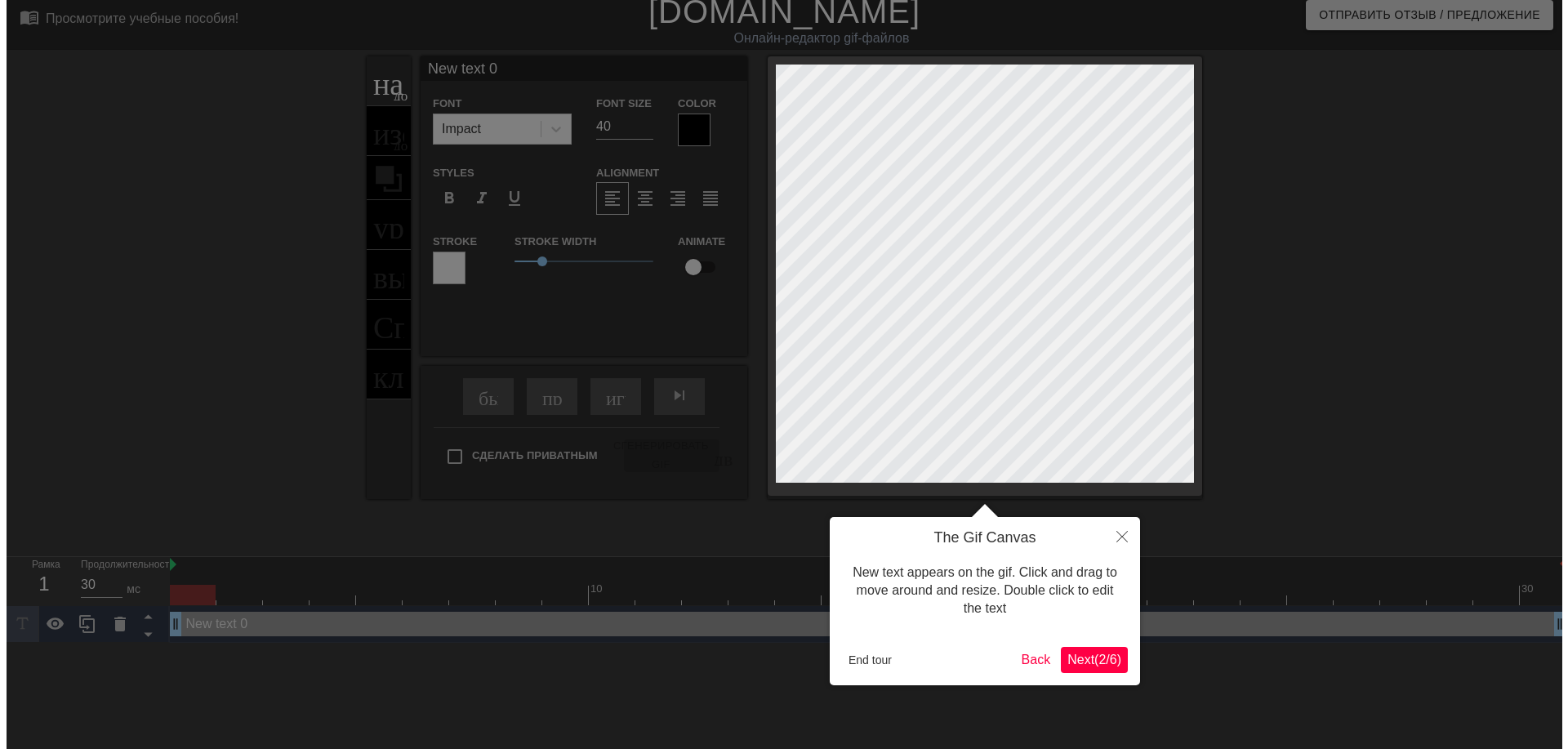
scroll to position [0, 0]
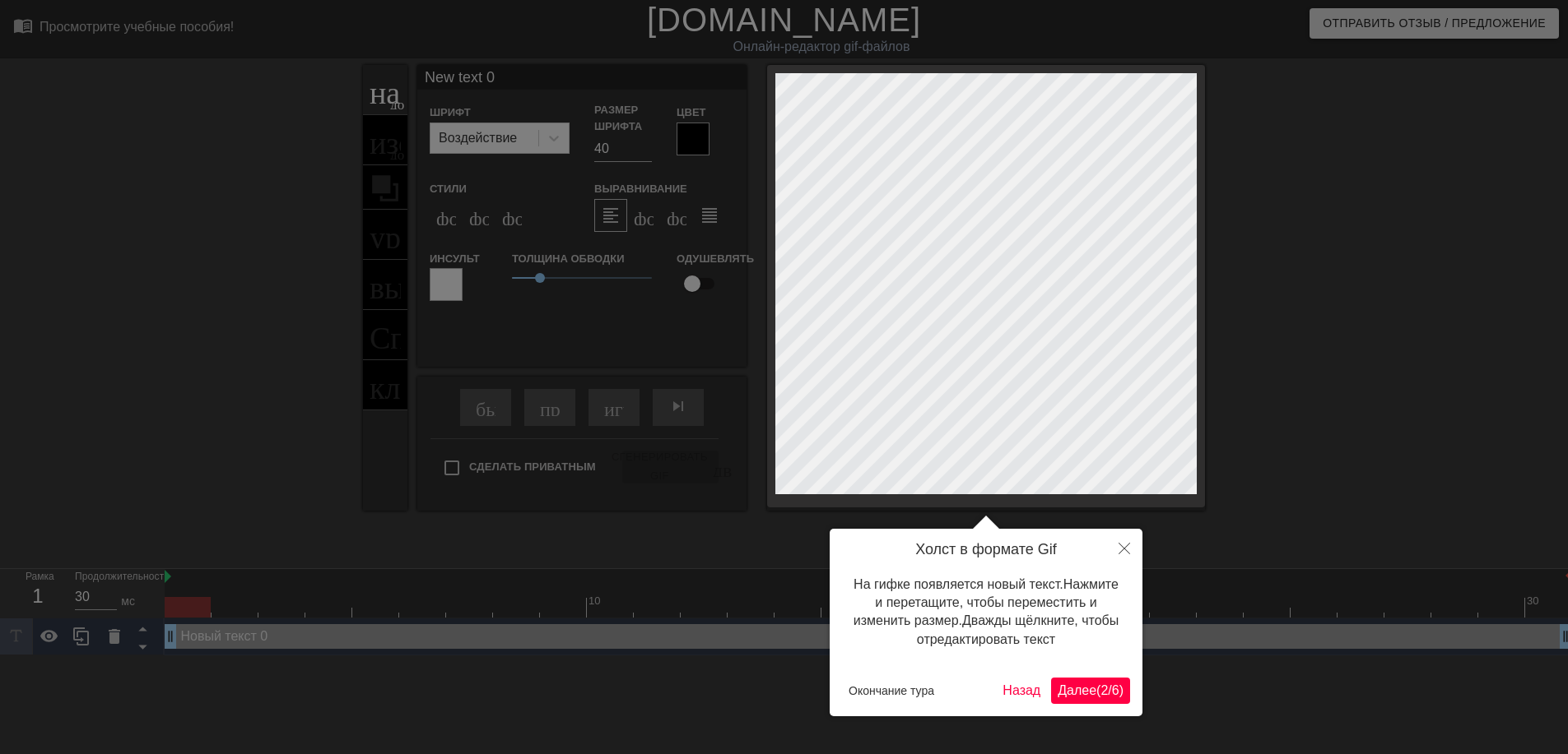
click at [1081, 698] on ya-tr-span "Далее" at bounding box center [1076, 690] width 39 height 14
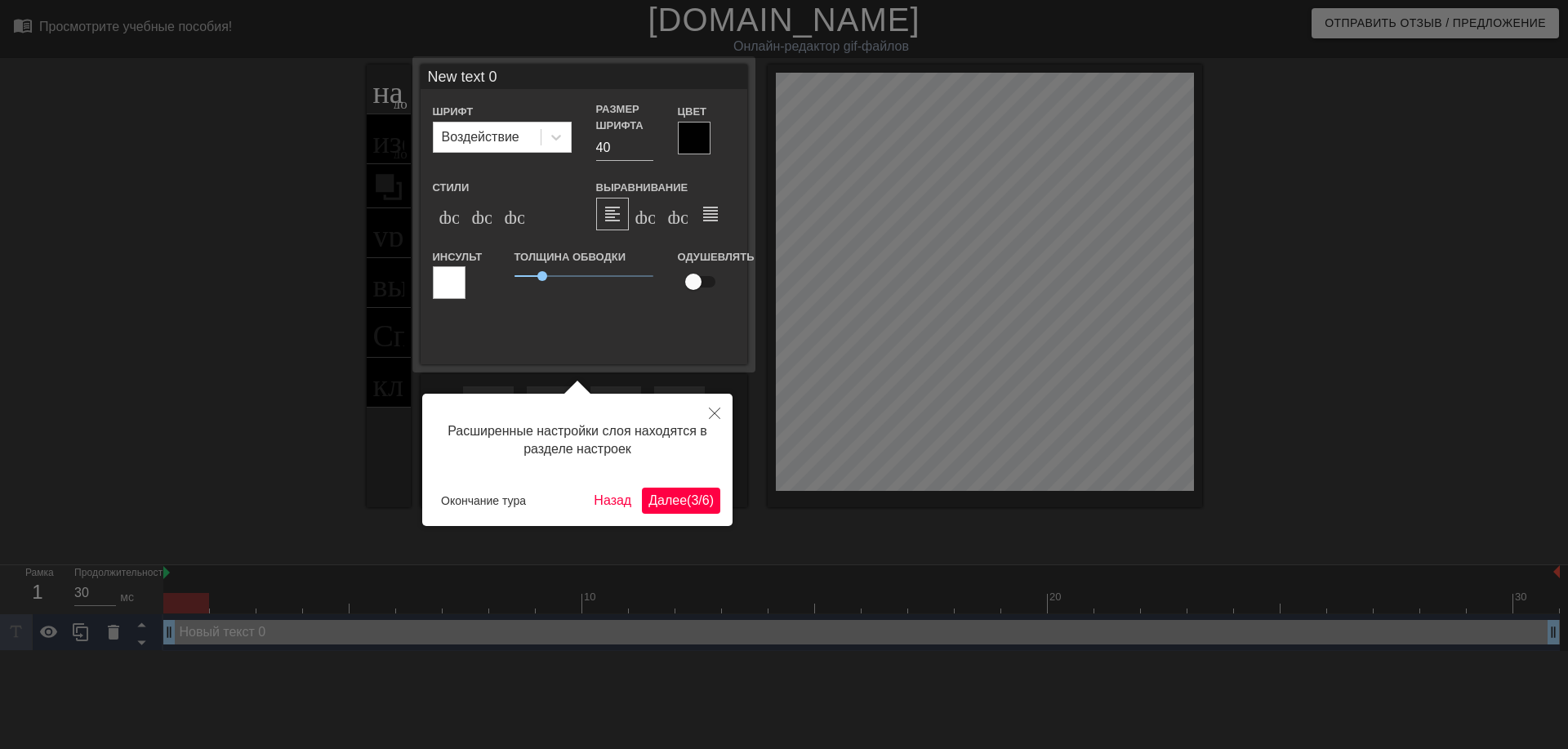
click at [691, 504] on ya-tr-span "3" at bounding box center [695, 500] width 7 height 13
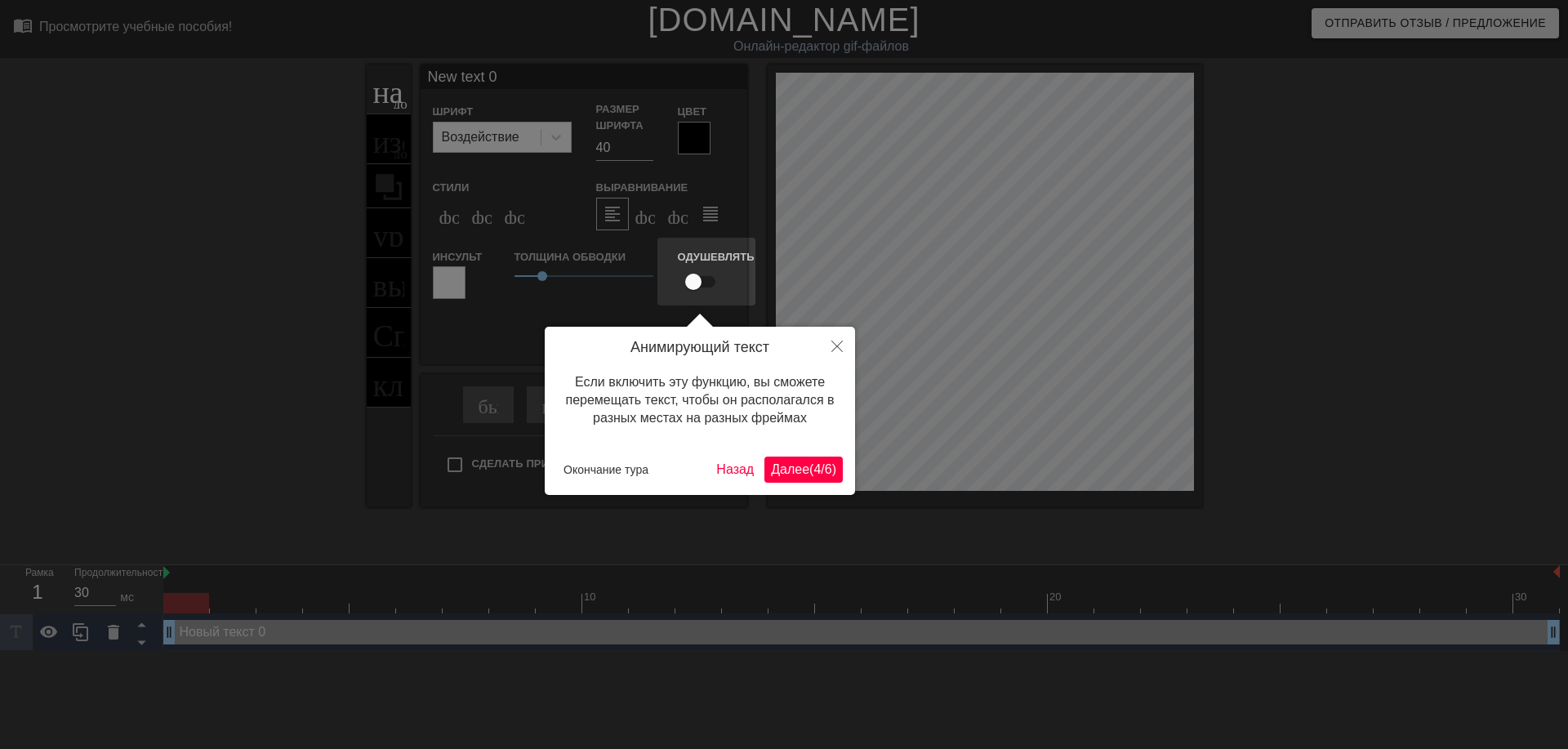
click at [790, 467] on ya-tr-span "Далее" at bounding box center [790, 469] width 39 height 13
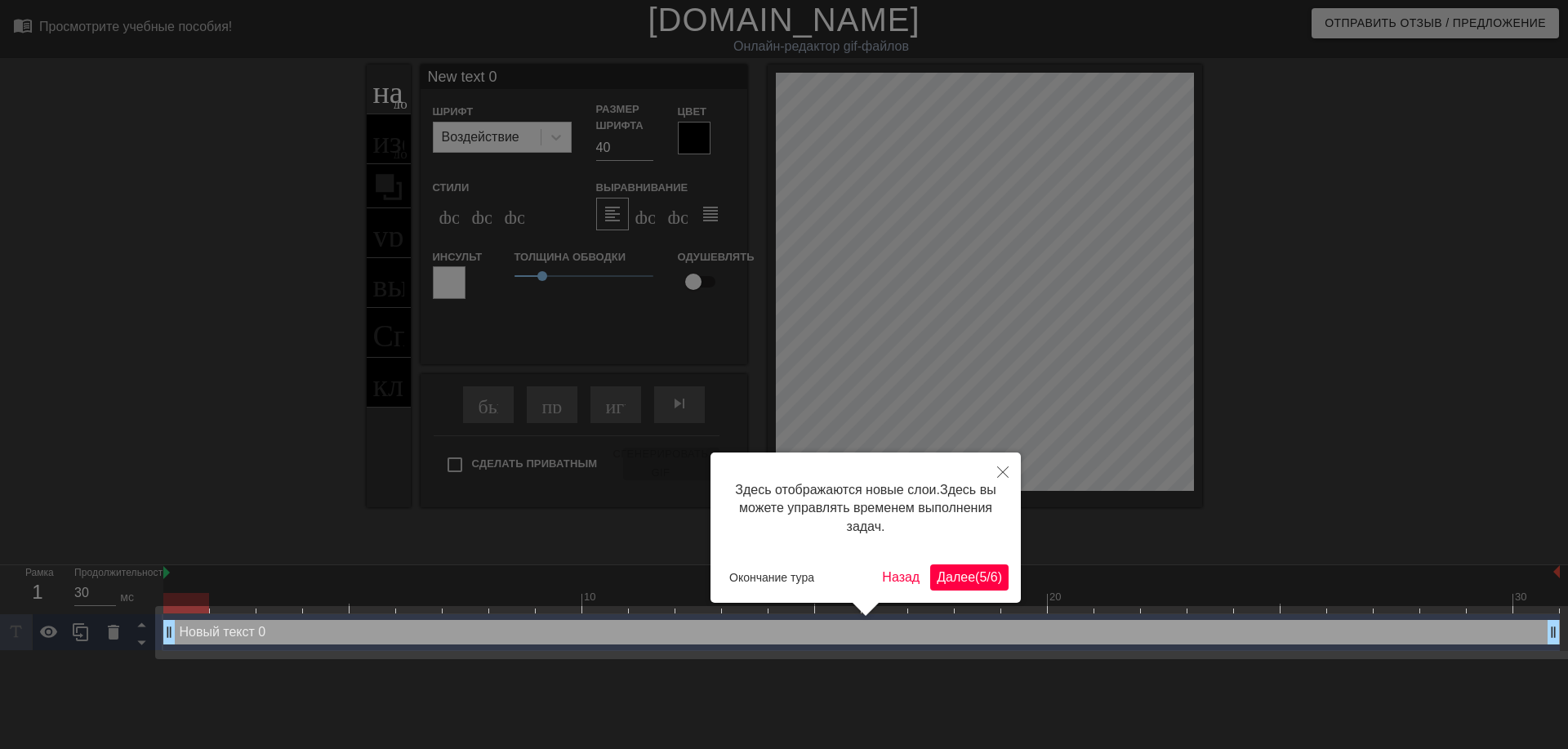
click at [968, 570] on ya-tr-span "Далее" at bounding box center [956, 577] width 39 height 13
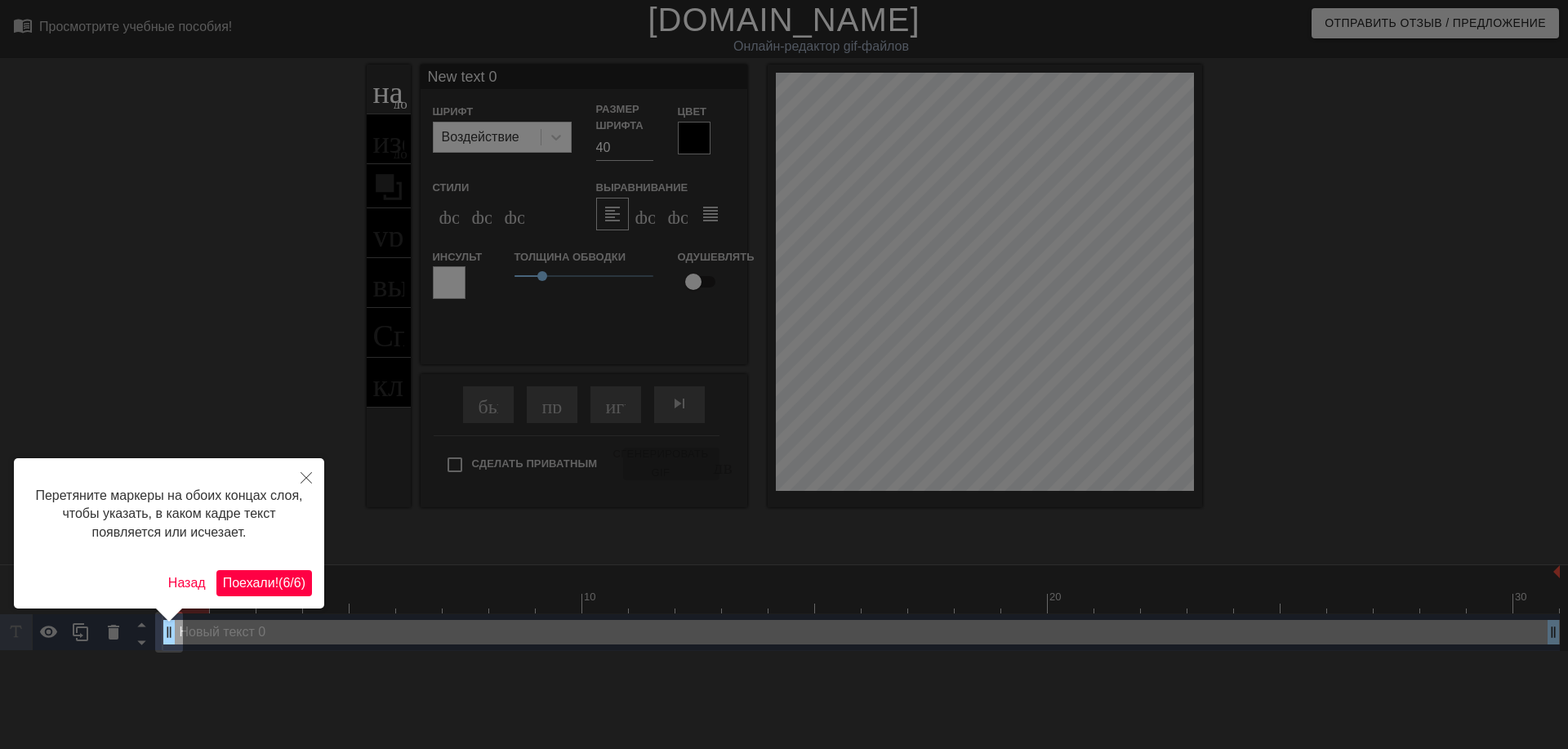
click at [270, 580] on ya-tr-span "Поехали!" at bounding box center [250, 583] width 56 height 13
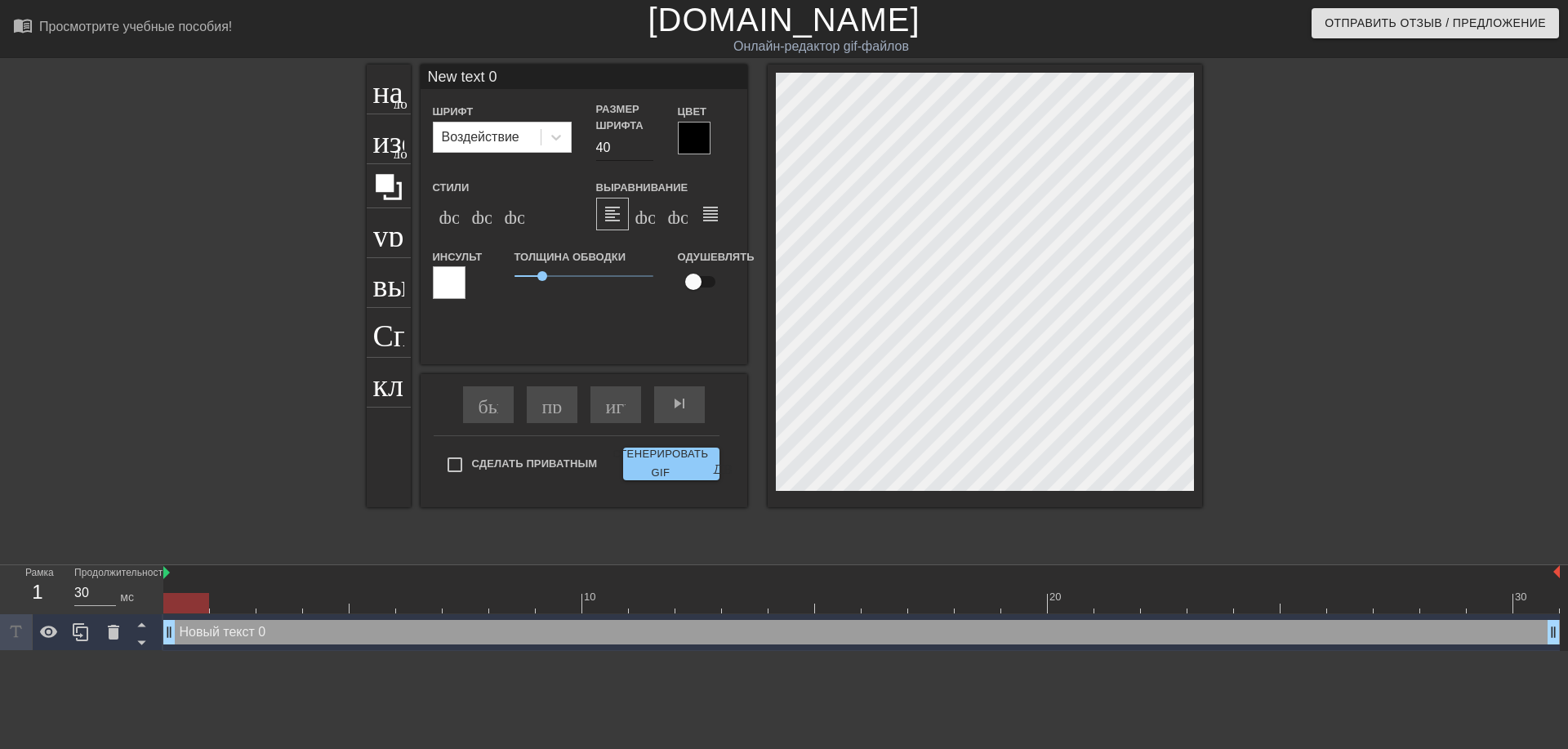
click at [600, 143] on input "40" at bounding box center [625, 147] width 57 height 26
type input "30"
click at [551, 137] on icon at bounding box center [556, 137] width 16 height 16
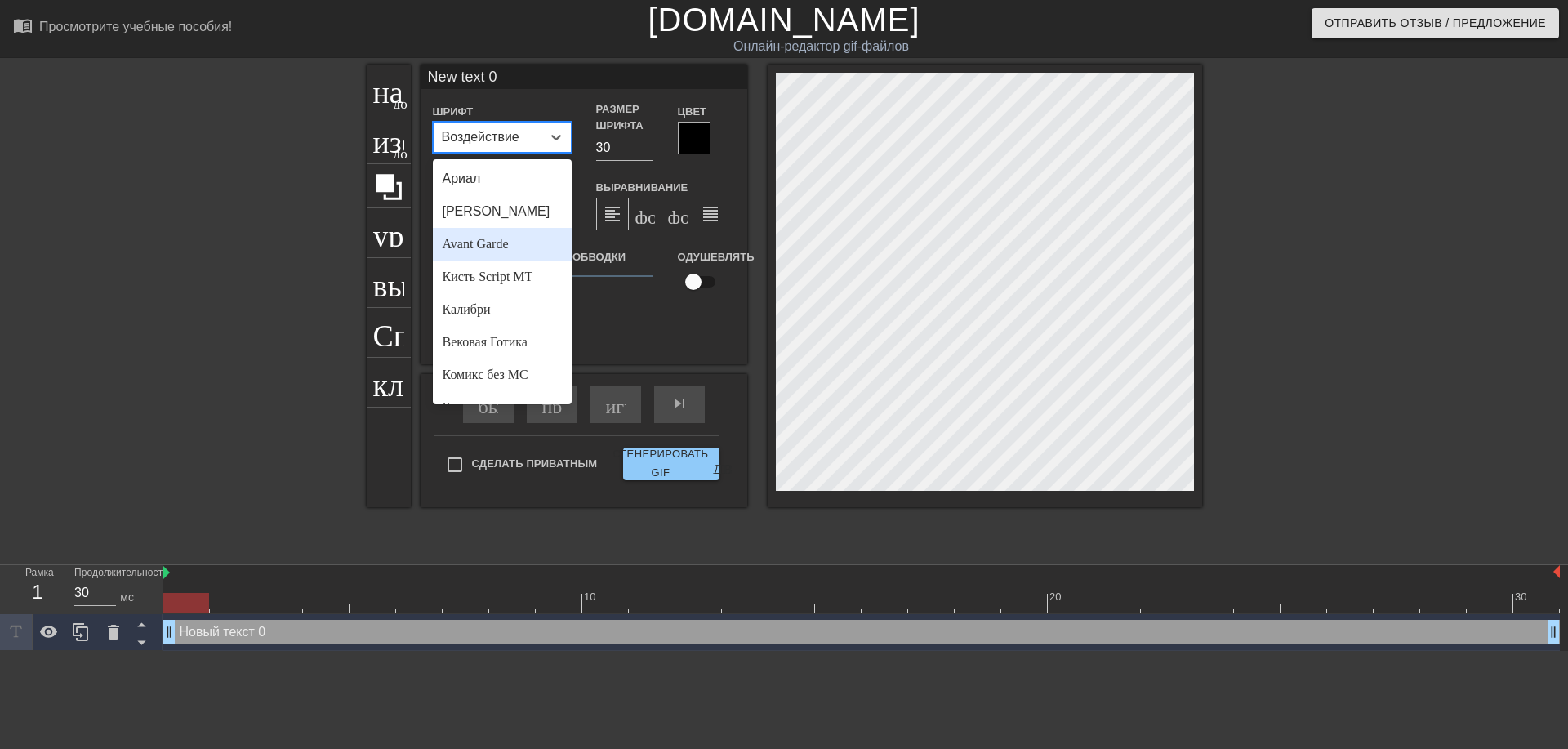
click at [507, 242] on ya-tr-span "Avant Garde" at bounding box center [476, 243] width 66 height 13
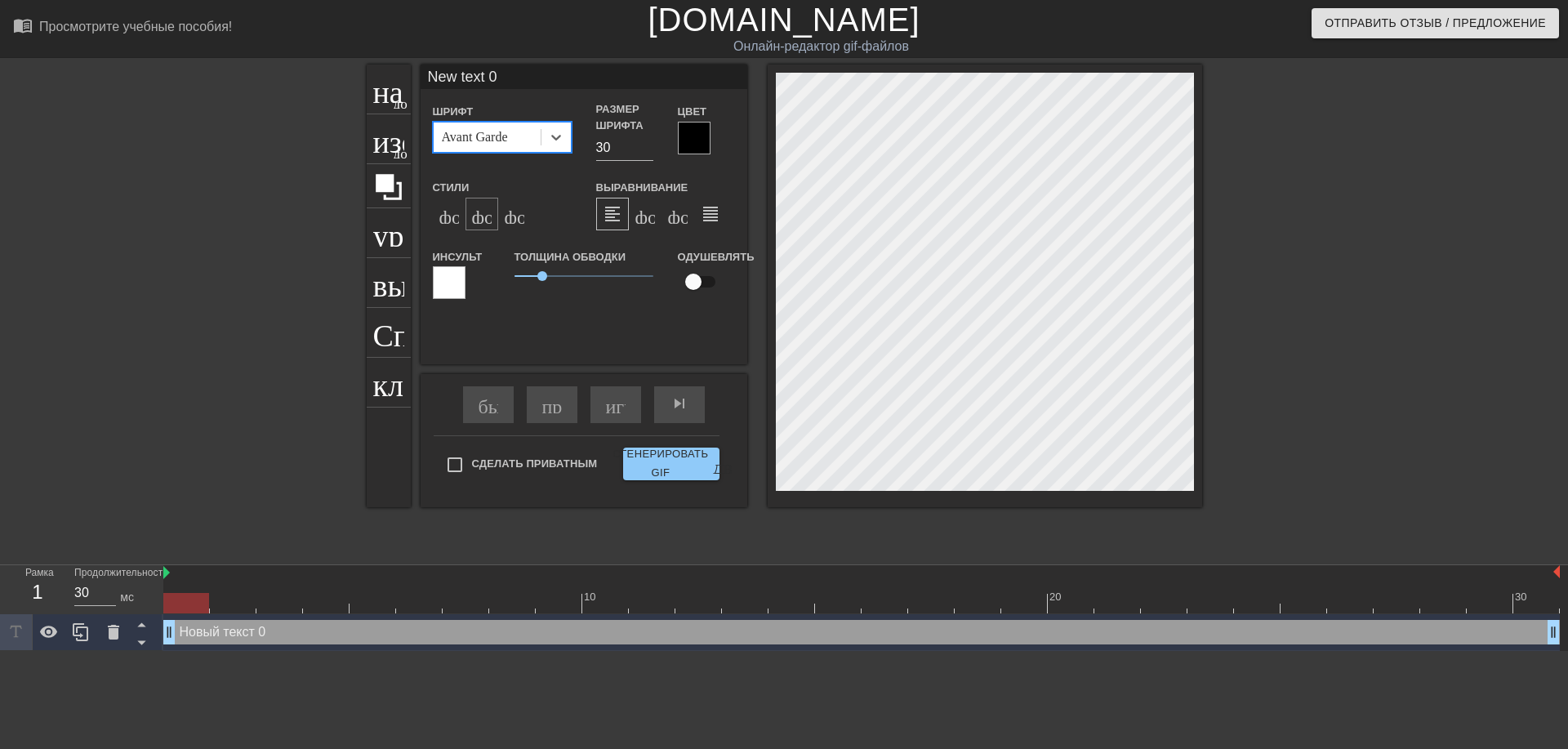
click at [484, 217] on ya-tr-span "формат_italic" at bounding box center [571, 215] width 198 height 20
type input "Newtext 0"
type textarea "Newtext 0"
type input "Netext 0"
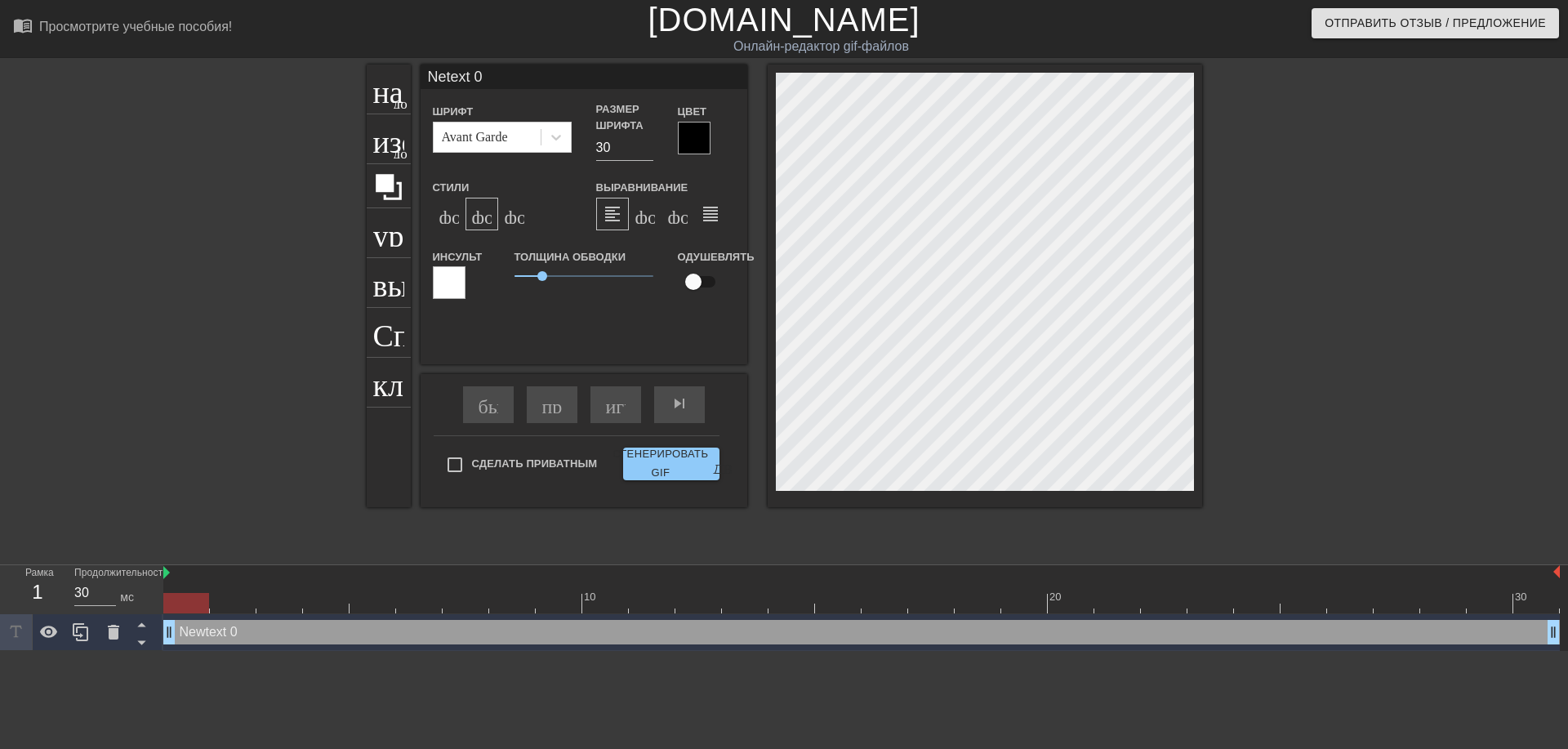
type textarea "Netext 0"
type input "Ntext 0"
type textarea "Ntext 0"
type input "text 0"
type textarea "text 0"
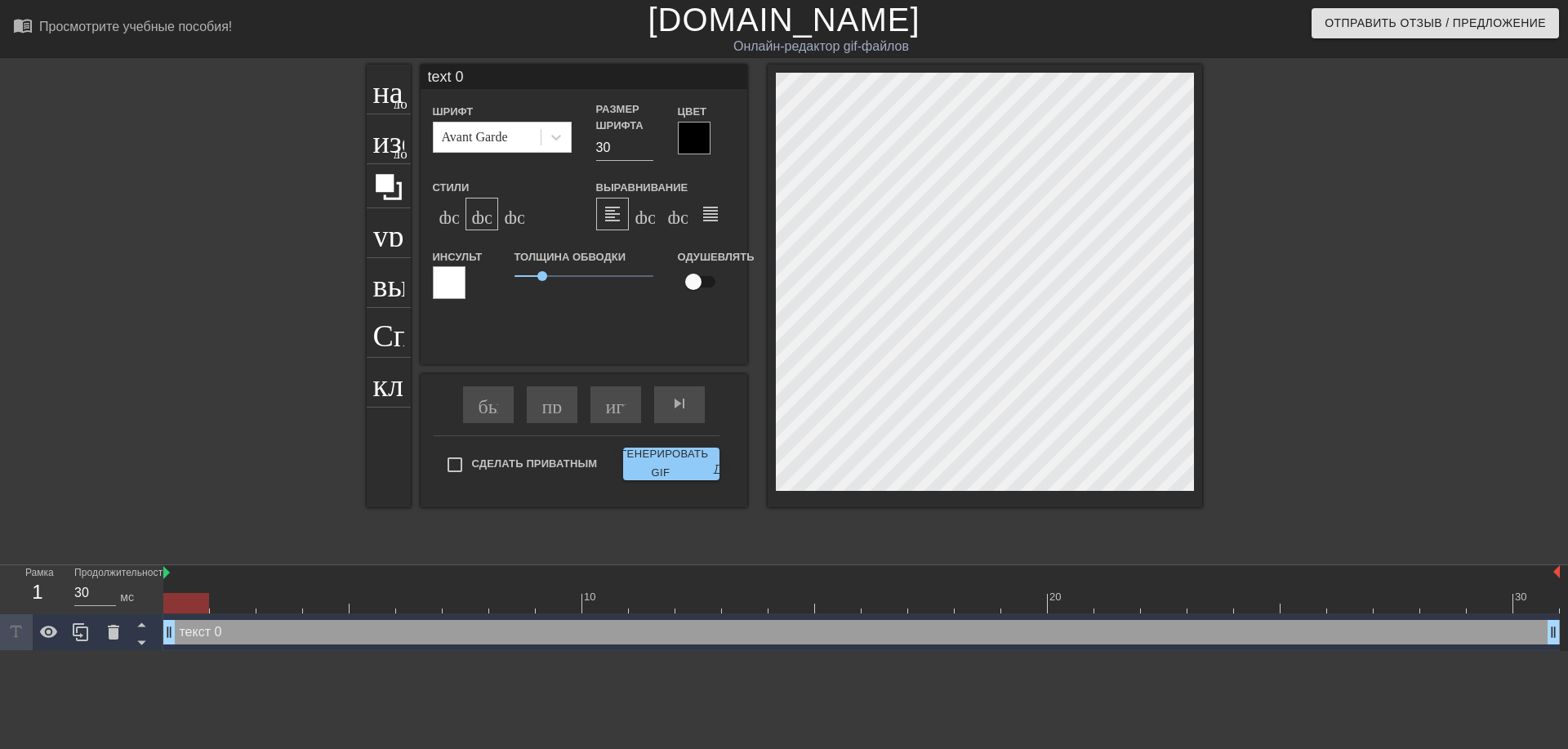
type input "ext 0"
type textarea "ext 0"
type input "xt 0"
type textarea "xt 0"
type input "t 0"
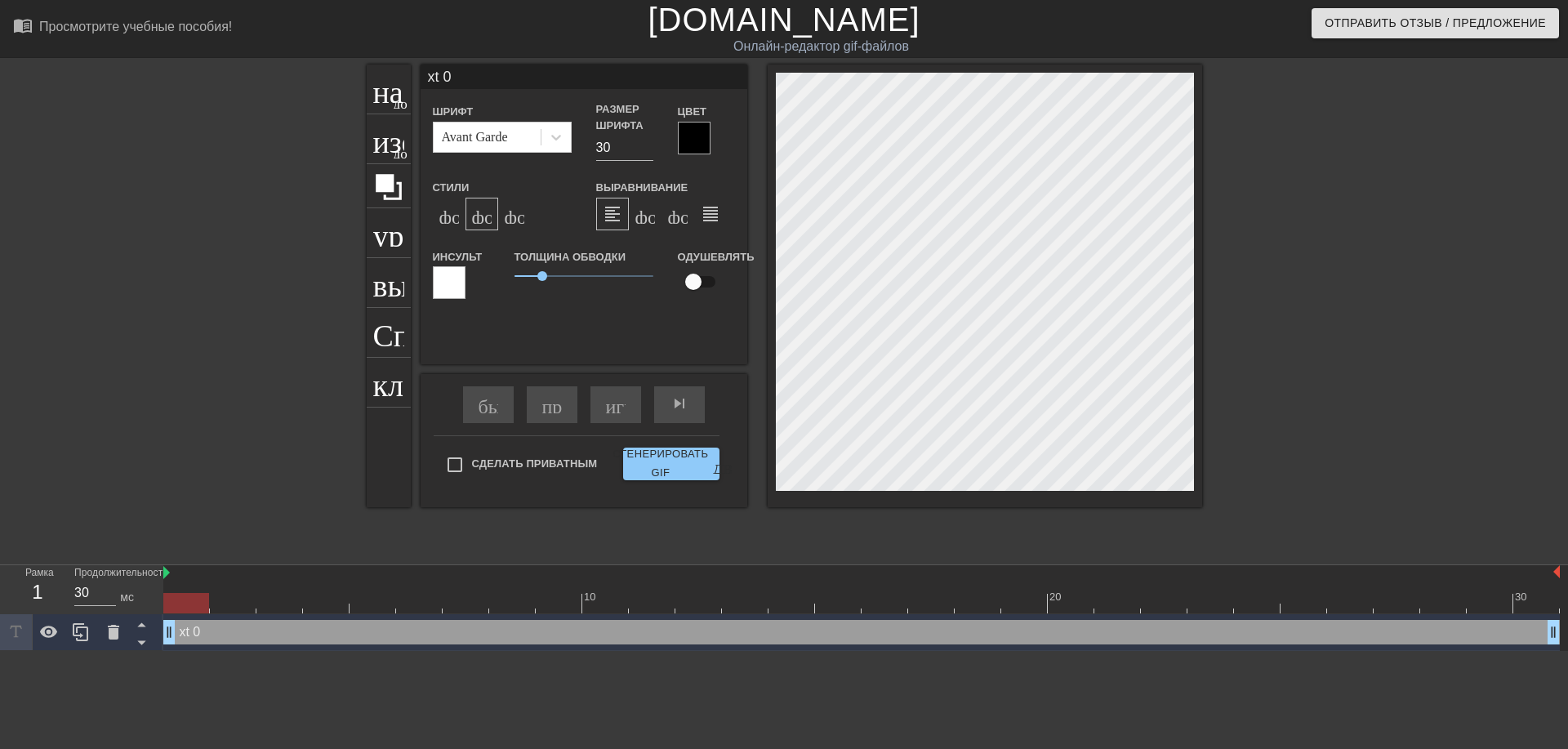
type textarea "t 0"
type input "0"
type textarea "0"
type input "0"
type textarea "0"
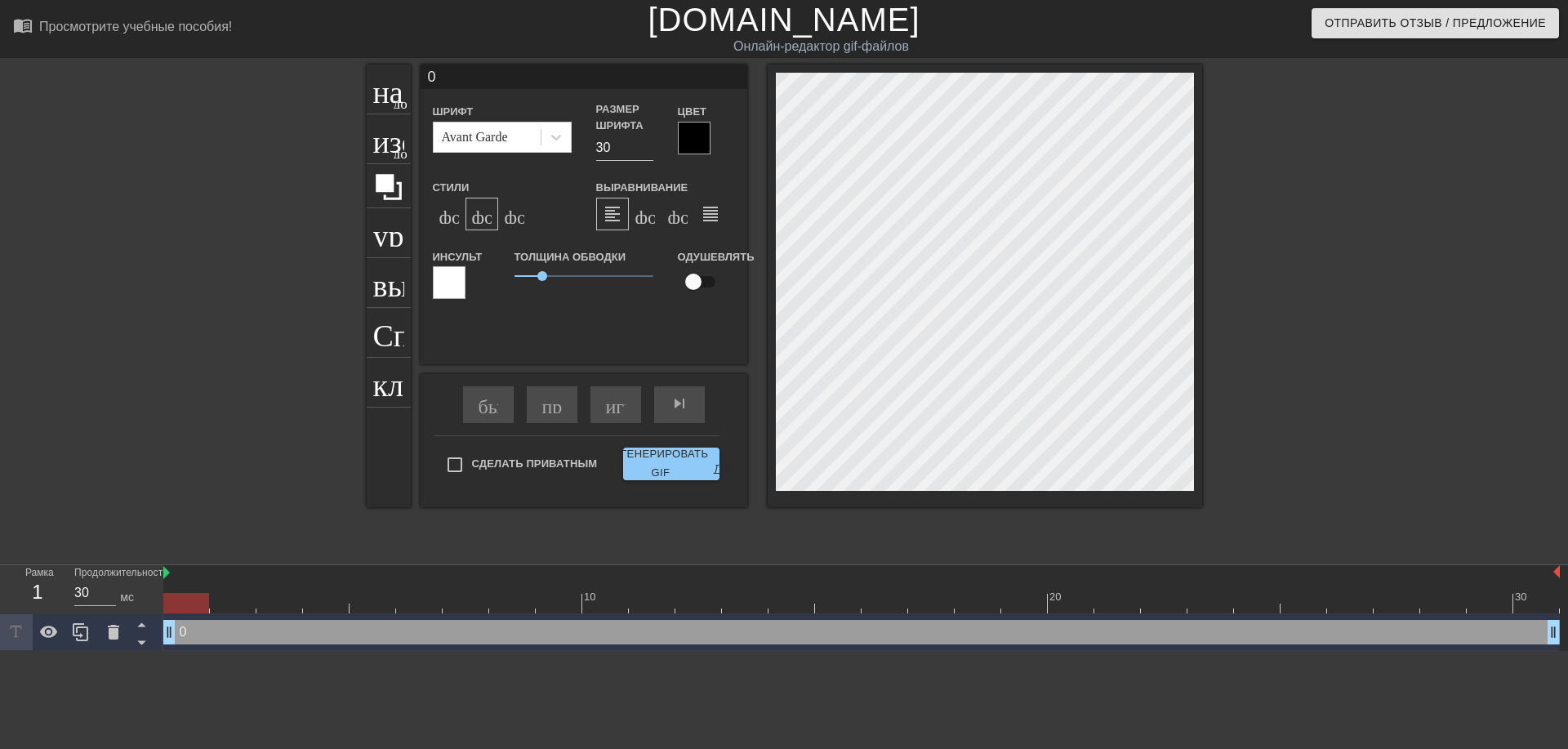
scroll to position [3, 2]
type input """
type textarea """
type input "@"
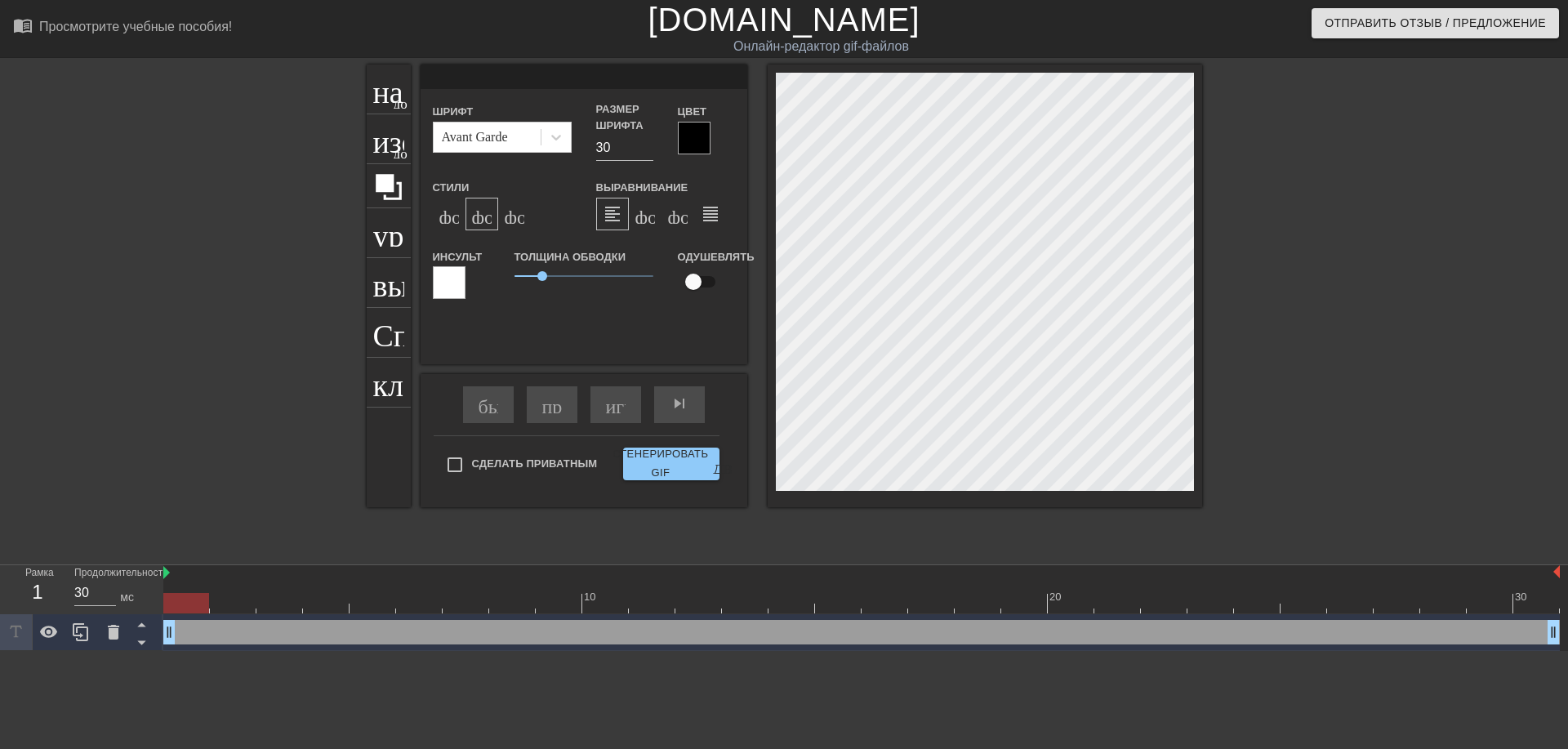
type textarea "@"
type input "@s"
type textarea "@s"
type input "@st"
type textarea "@st"
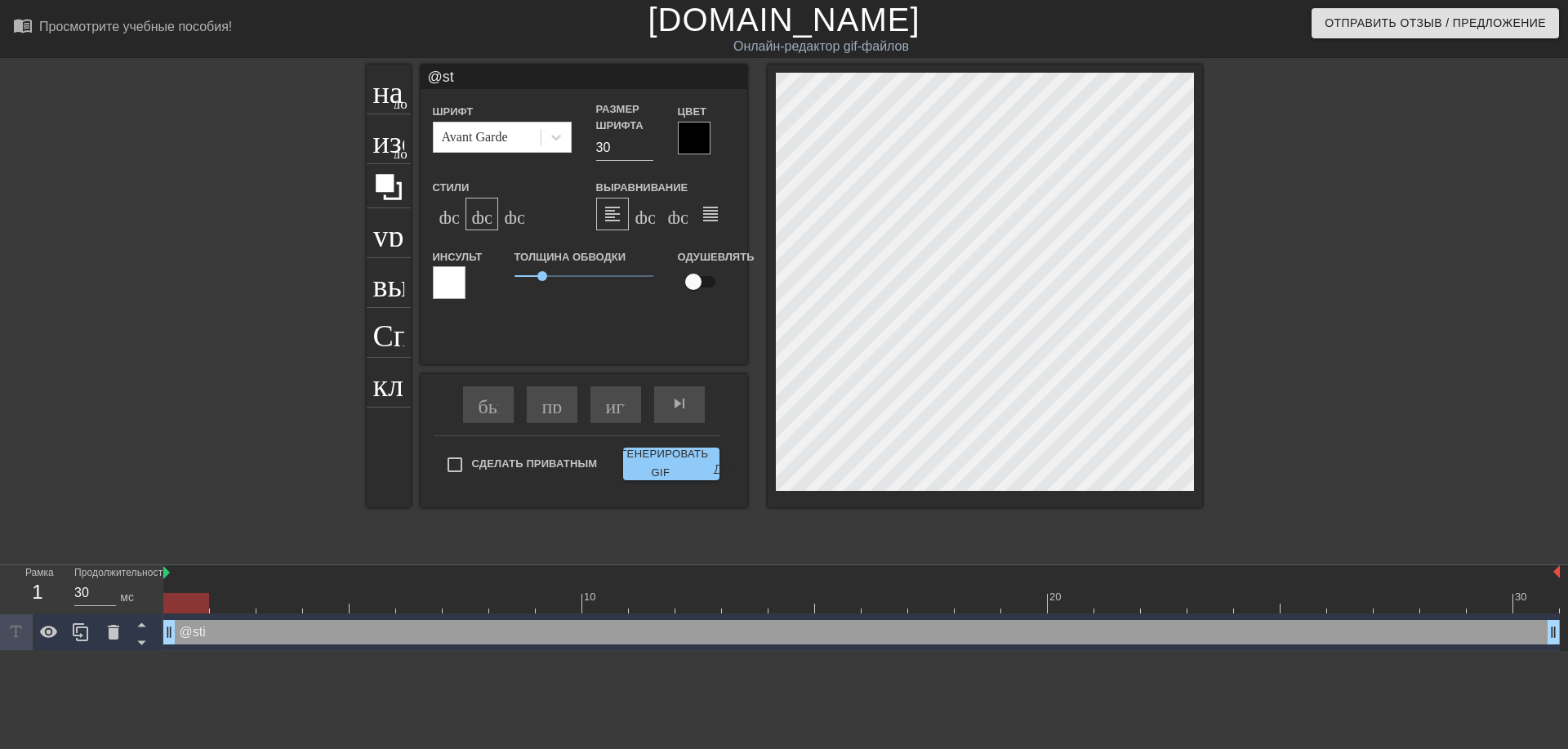
type input "@sti"
type textarea "@sti"
type input "@stic"
type textarea "@stic"
type input "@stick"
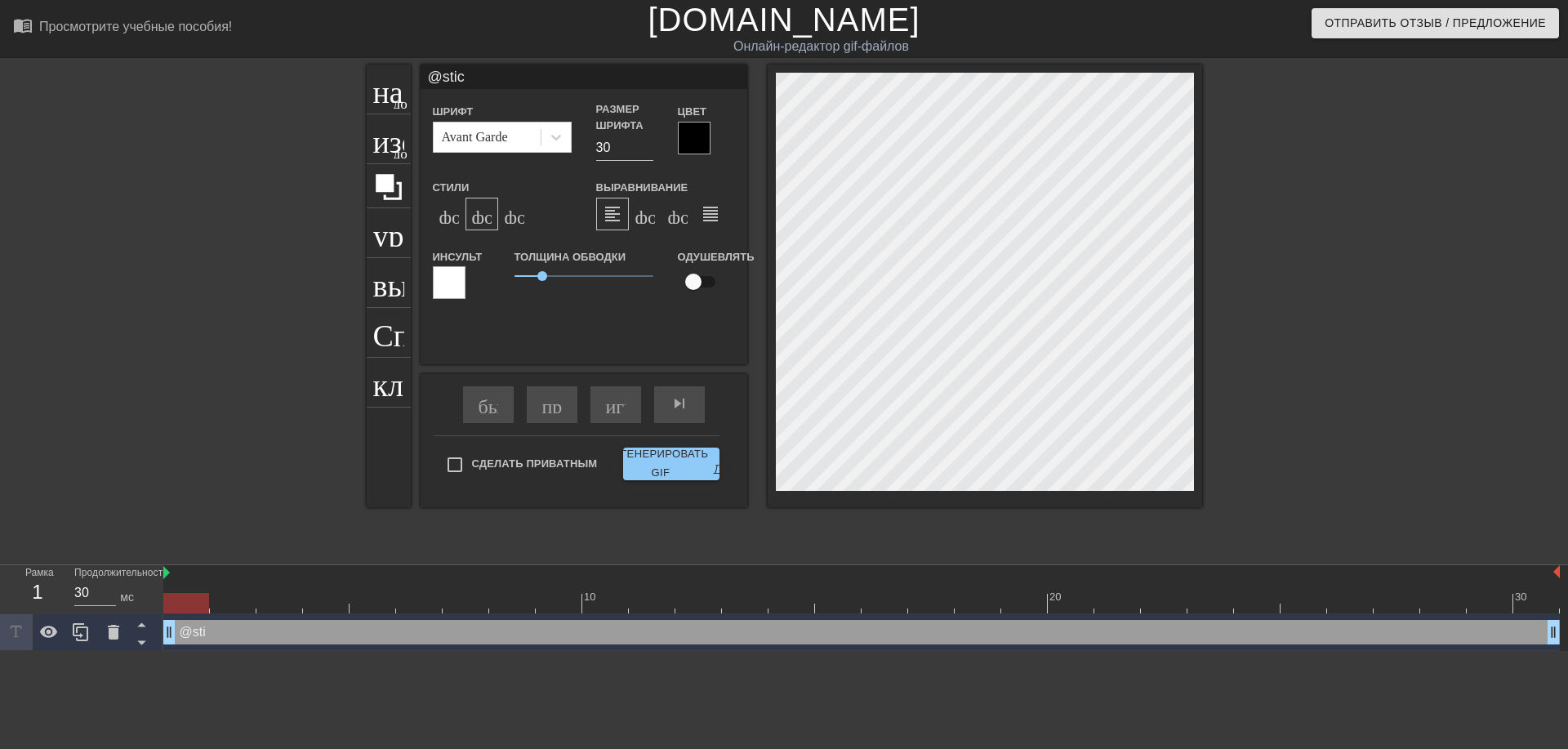
type textarea "@stick"
type input "@sticke"
type textarea "@sticke"
type input "@sticker"
type textarea "@sticker"
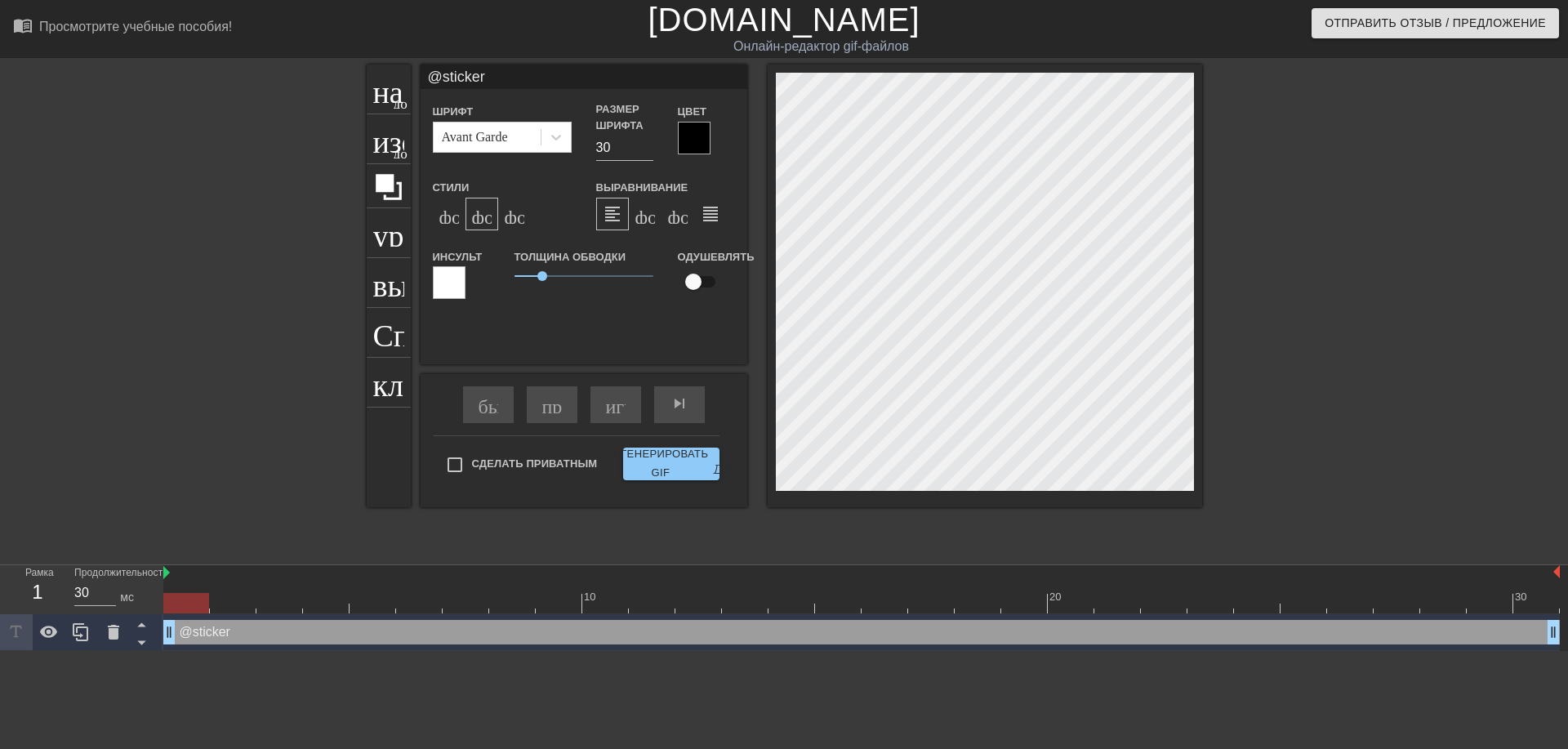
type input "@stickerb"
type textarea "@stickerb"
type input "@stickerba"
type textarea "@stickerba"
type input "@stickerbas"
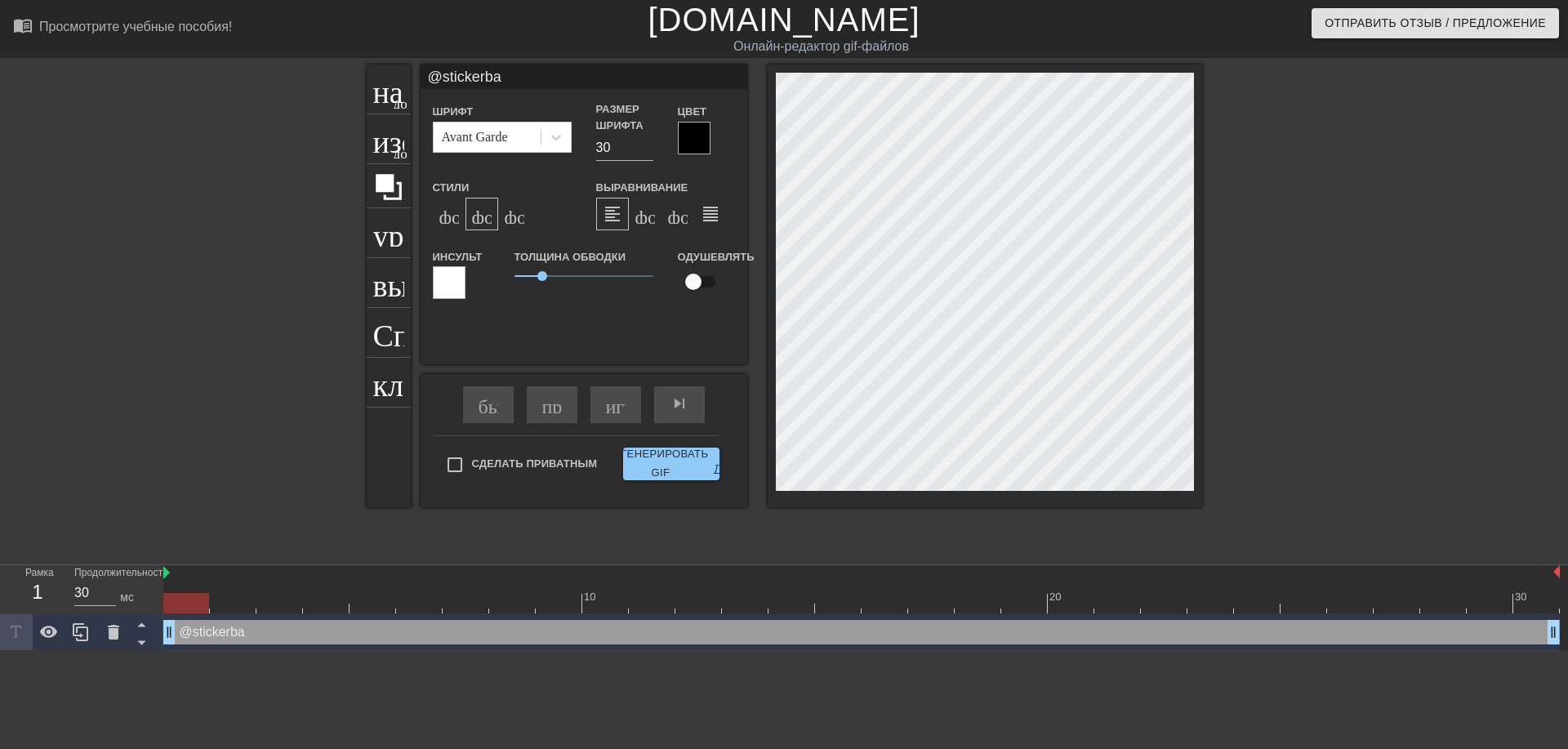
type textarea "@stickerbas"
type input "@stickerbase"
type textarea "@stickerbase"
type input "@stickerbase_"
type textarea "@stickerbase_"
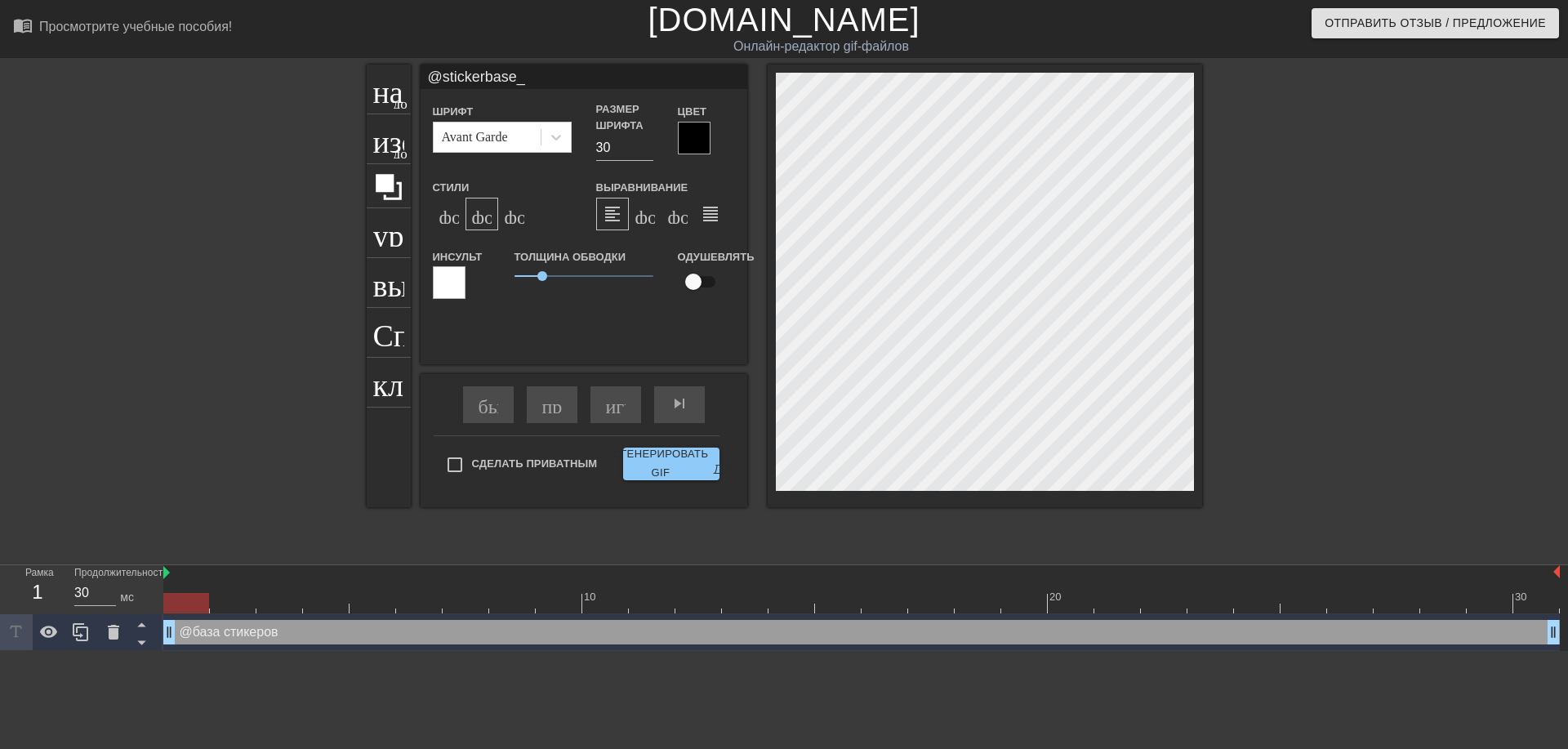
scroll to position [2, 5]
type input "@stickerbase_r"
type textarea "@stickerbase_r"
type input "@stickerbase_ru"
type textarea "@stickerbase_ru"
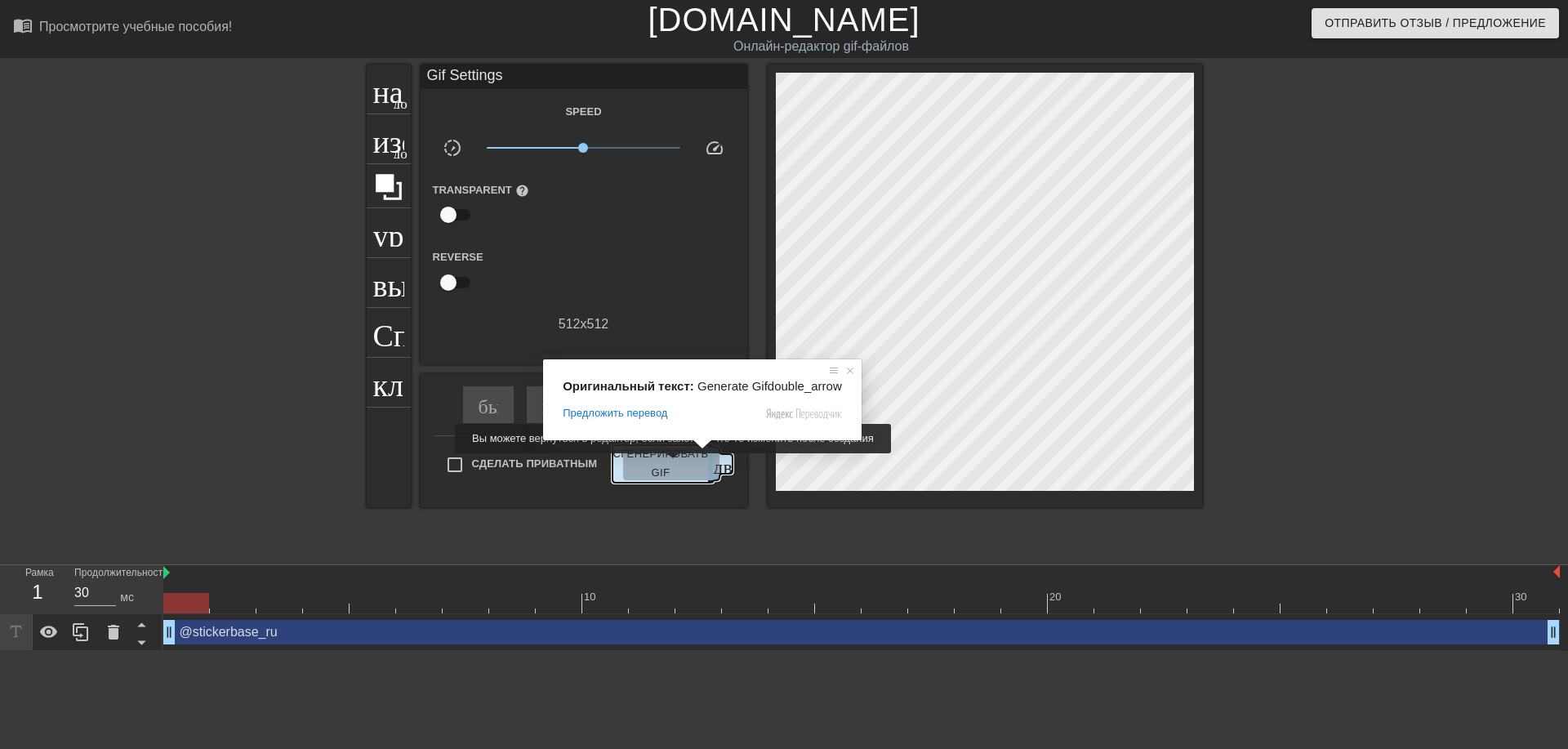
click at [670, 465] on ya-tr-span "Сгенерировать GIF" at bounding box center [661, 464] width 95 height 38
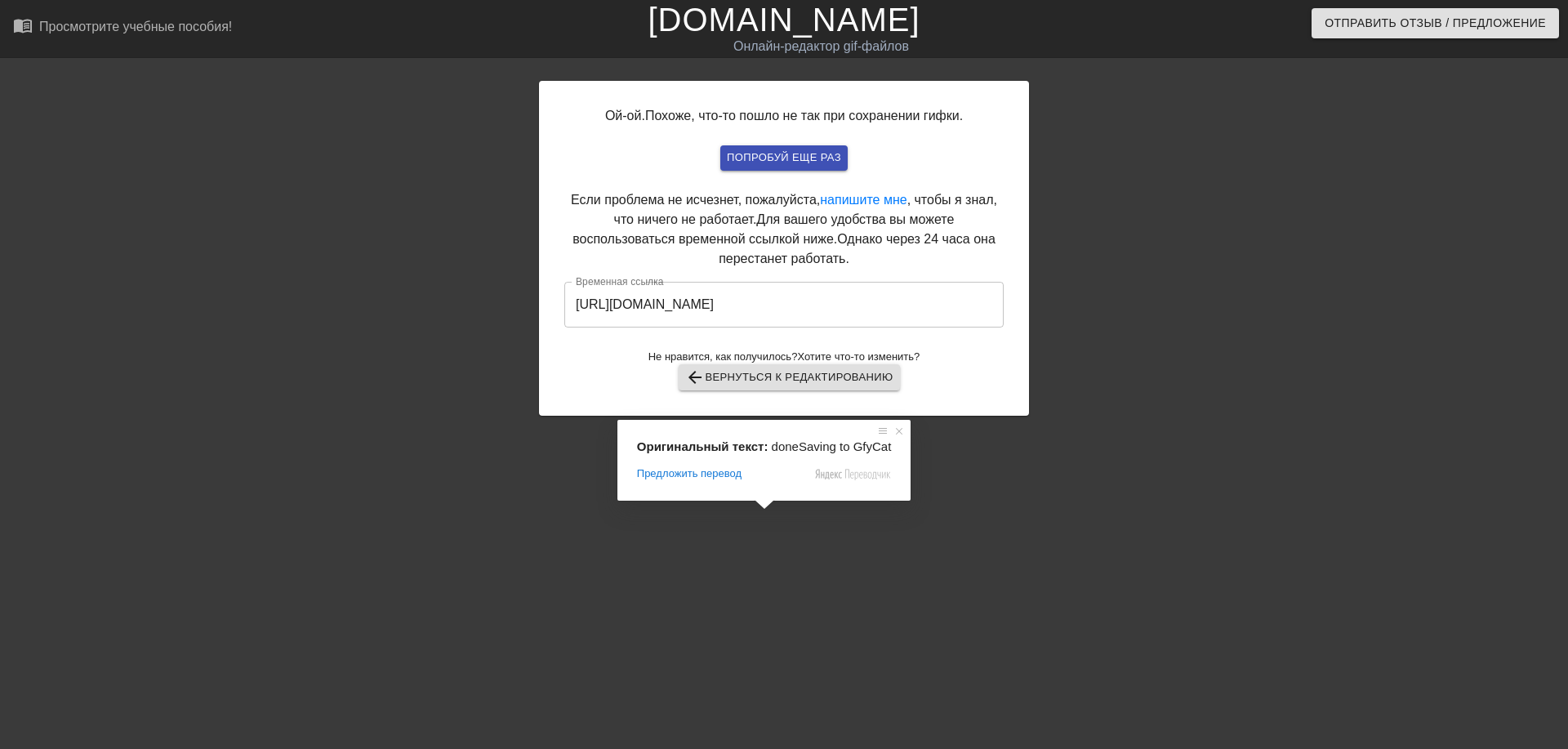
click at [743, 305] on input "[URL][DOMAIN_NAME]" at bounding box center [784, 304] width 440 height 46
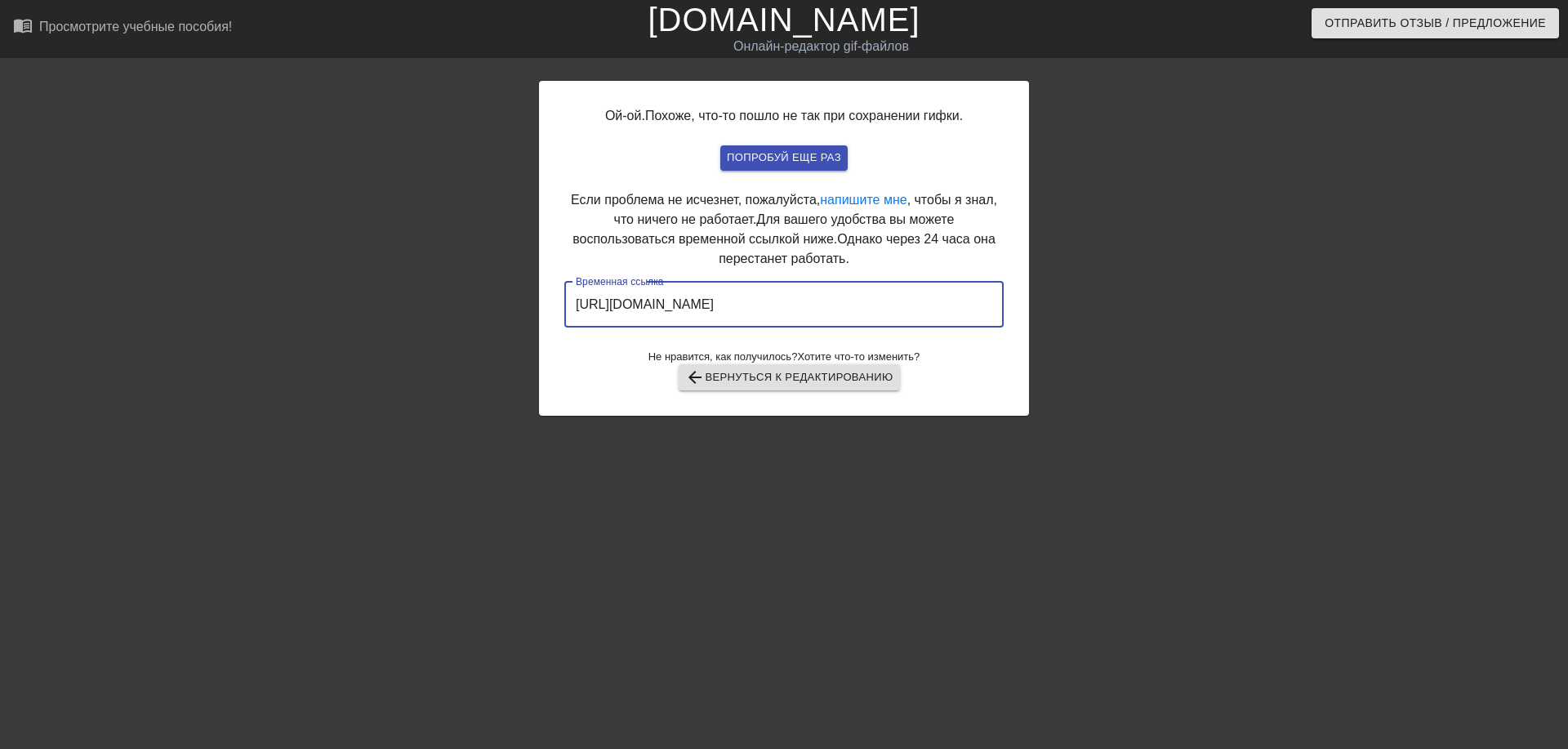
click at [743, 305] on input "[URL][DOMAIN_NAME]" at bounding box center [784, 304] width 440 height 46
